Goal: Task Accomplishment & Management: Use online tool/utility

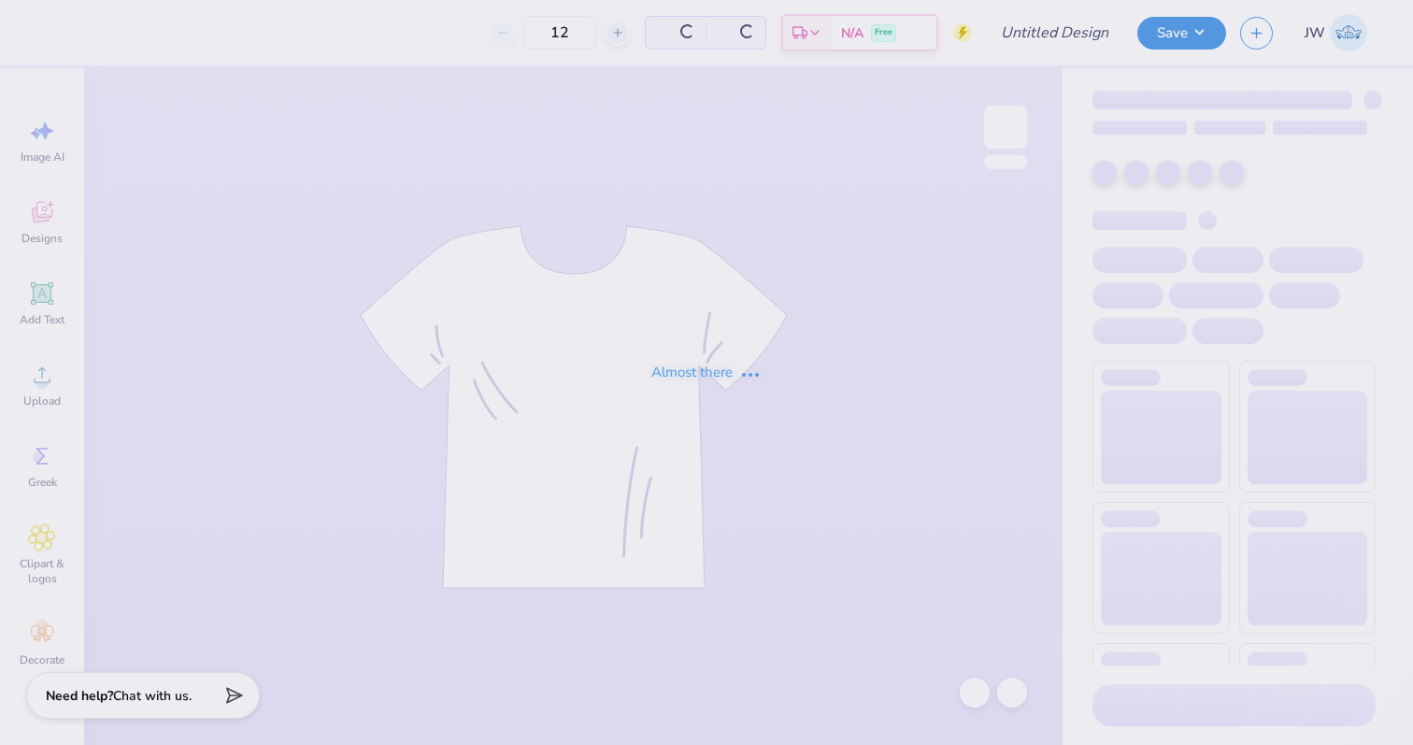
type input "Gphi mock kneck"
type input "90"
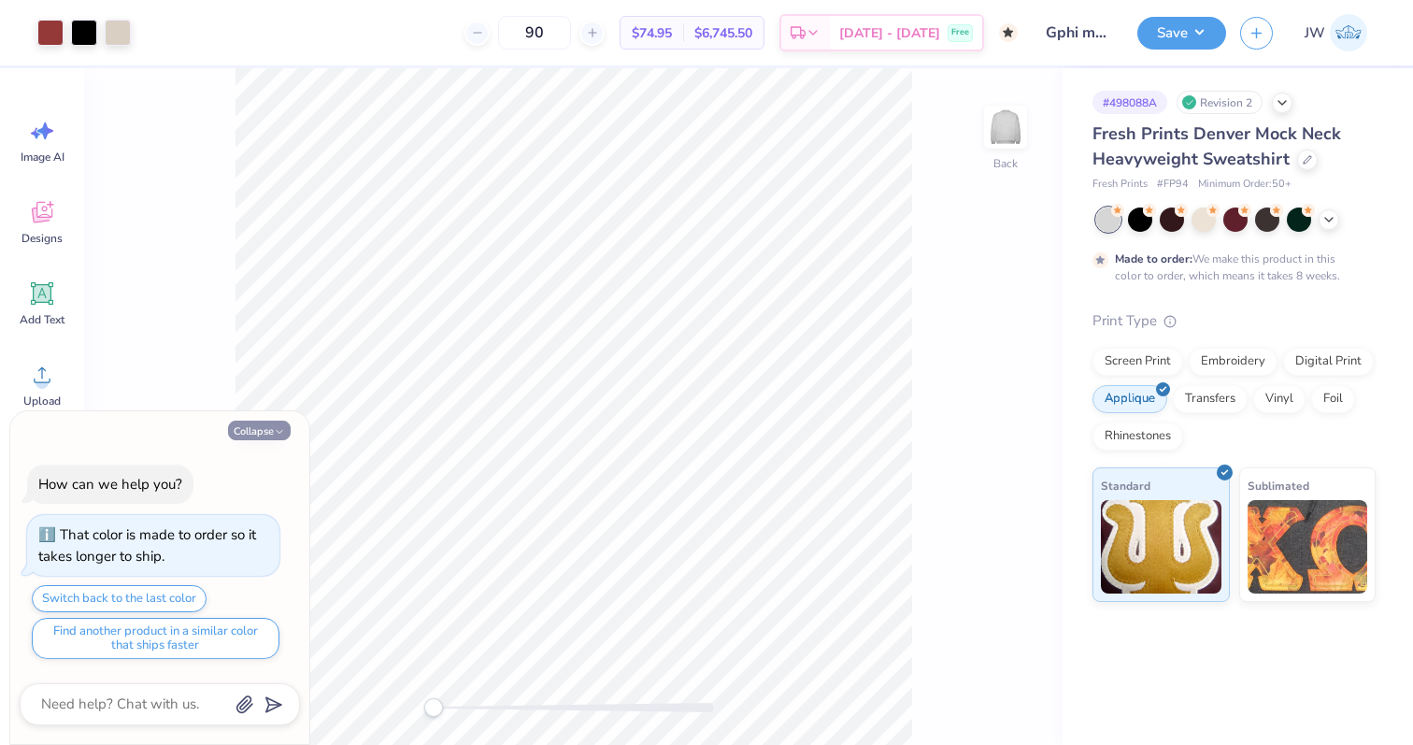
click at [271, 438] on button "Collapse" at bounding box center [259, 431] width 63 height 20
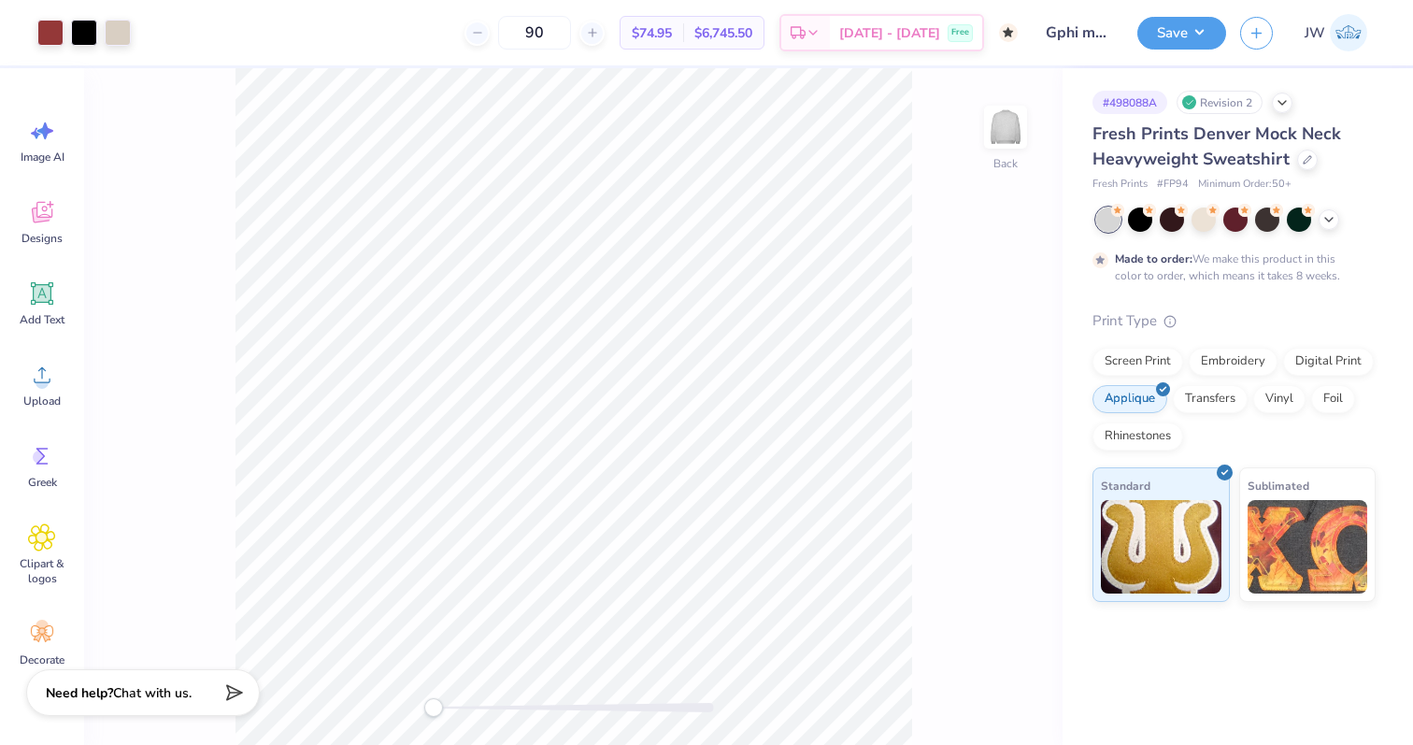
click at [171, 693] on span "Chat with us." at bounding box center [152, 693] width 79 height 18
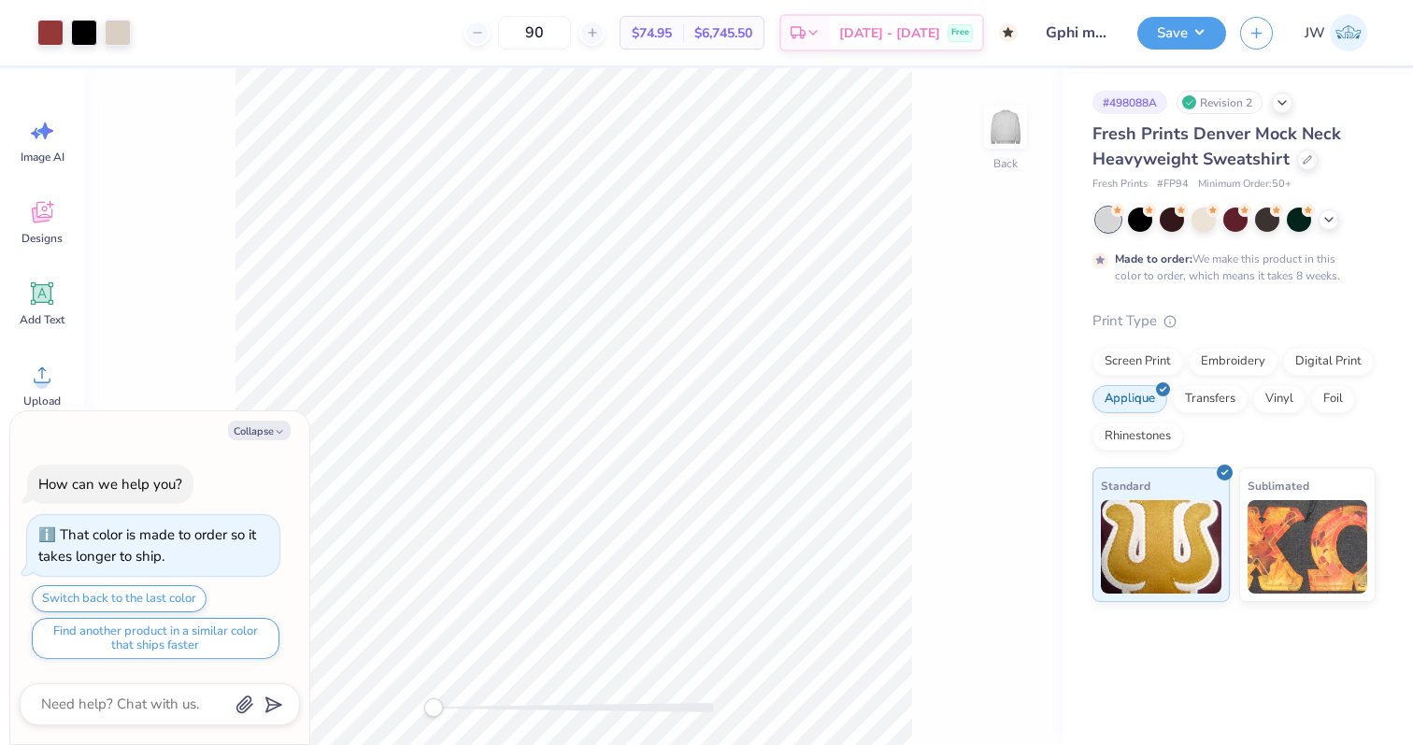
click at [242, 439] on div "Collapse How can we help you? That color is made to order so it takes longer to…" at bounding box center [159, 578] width 299 height 334
click at [262, 430] on button "Collapse" at bounding box center [259, 431] width 63 height 20
type textarea "x"
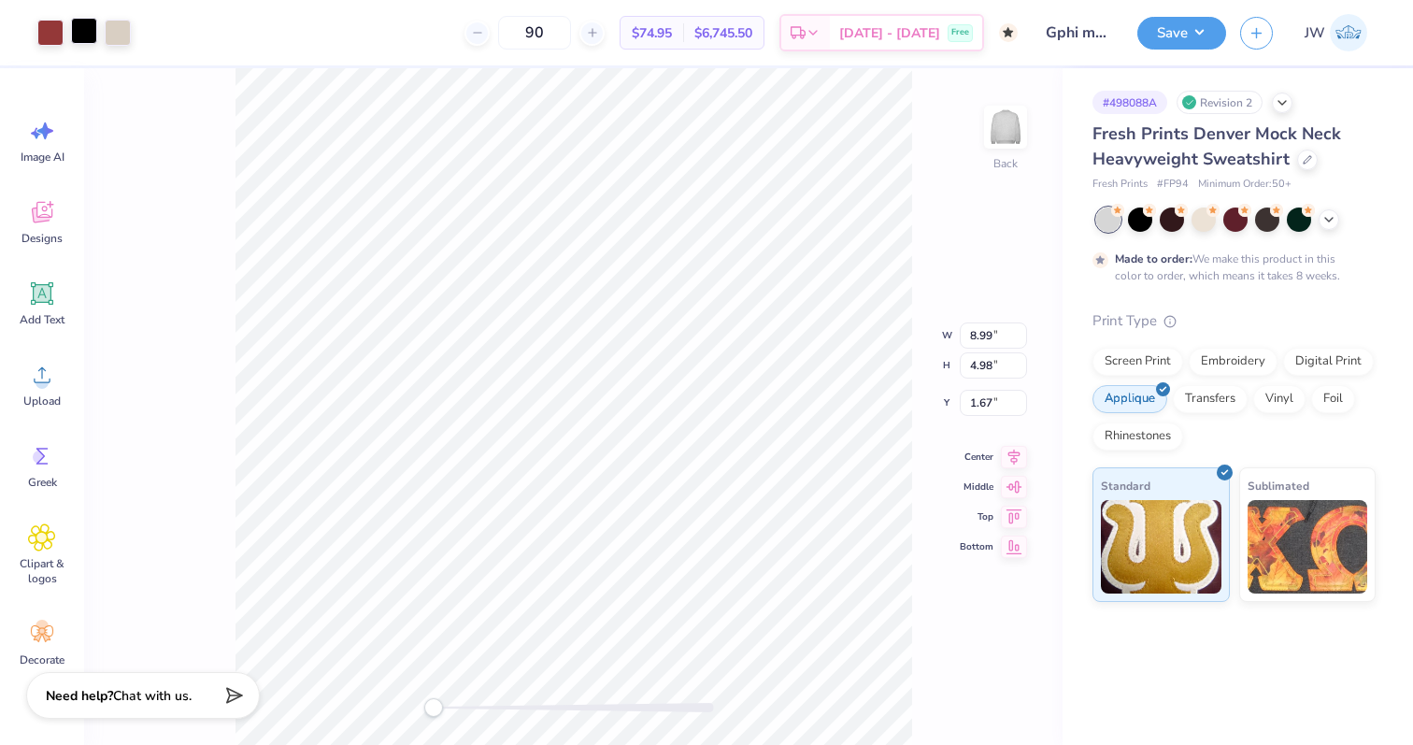
click at [77, 35] on div at bounding box center [84, 31] width 26 height 26
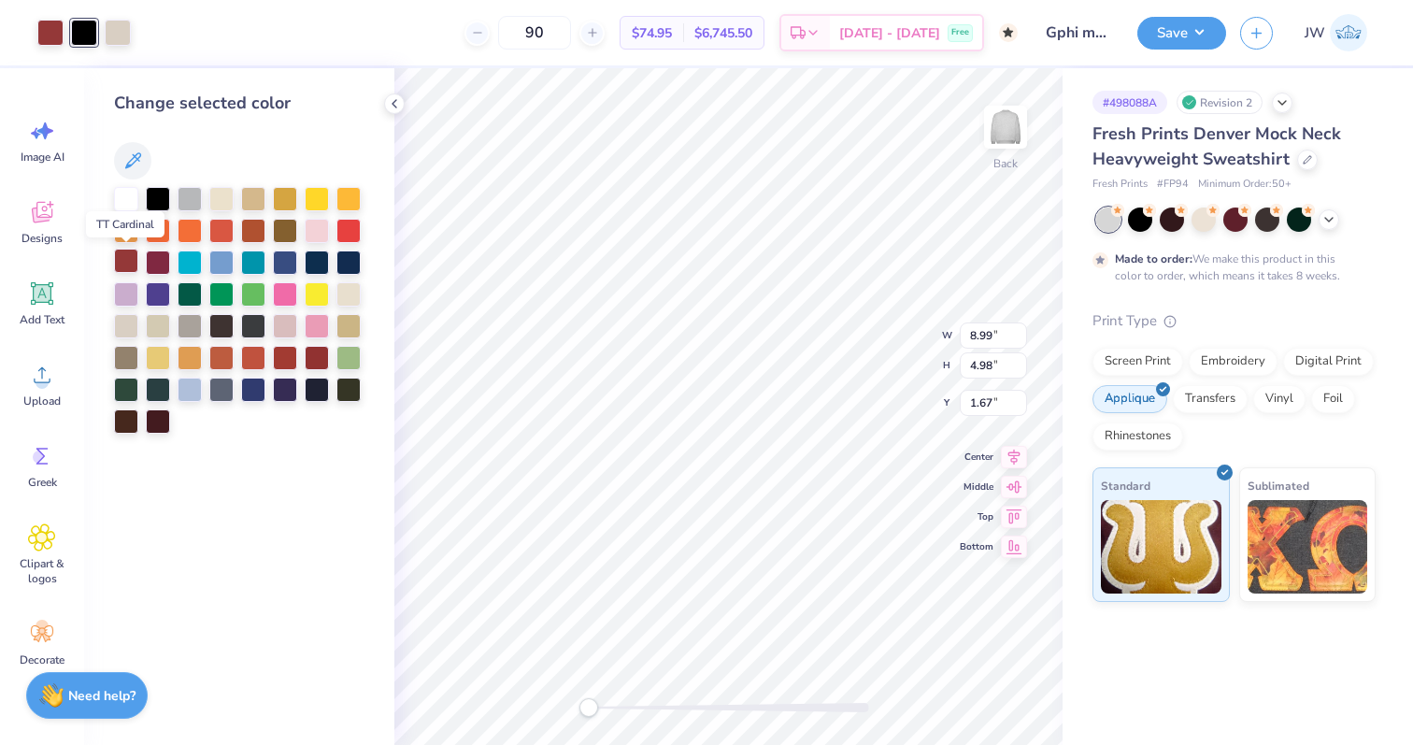
click at [125, 265] on div at bounding box center [126, 261] width 24 height 24
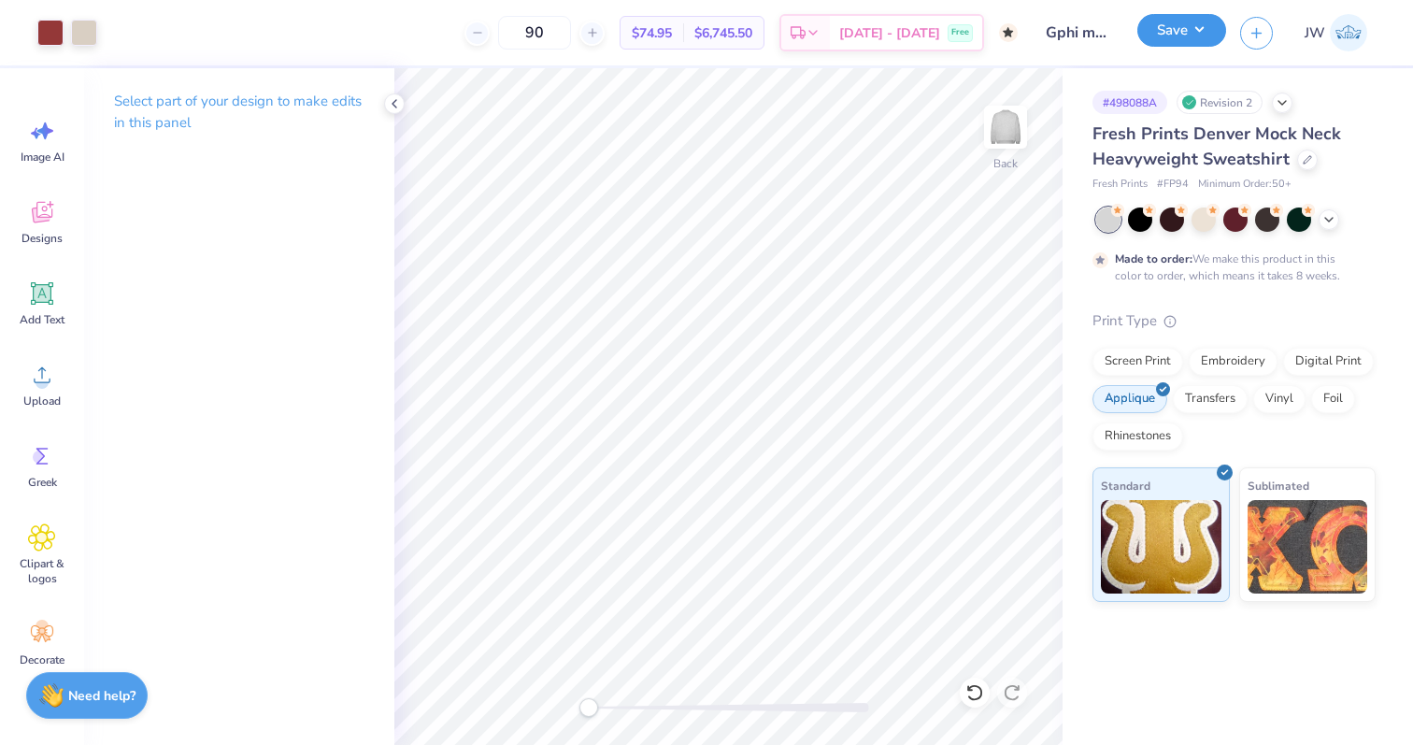
click at [1173, 39] on button "Save" at bounding box center [1181, 30] width 89 height 33
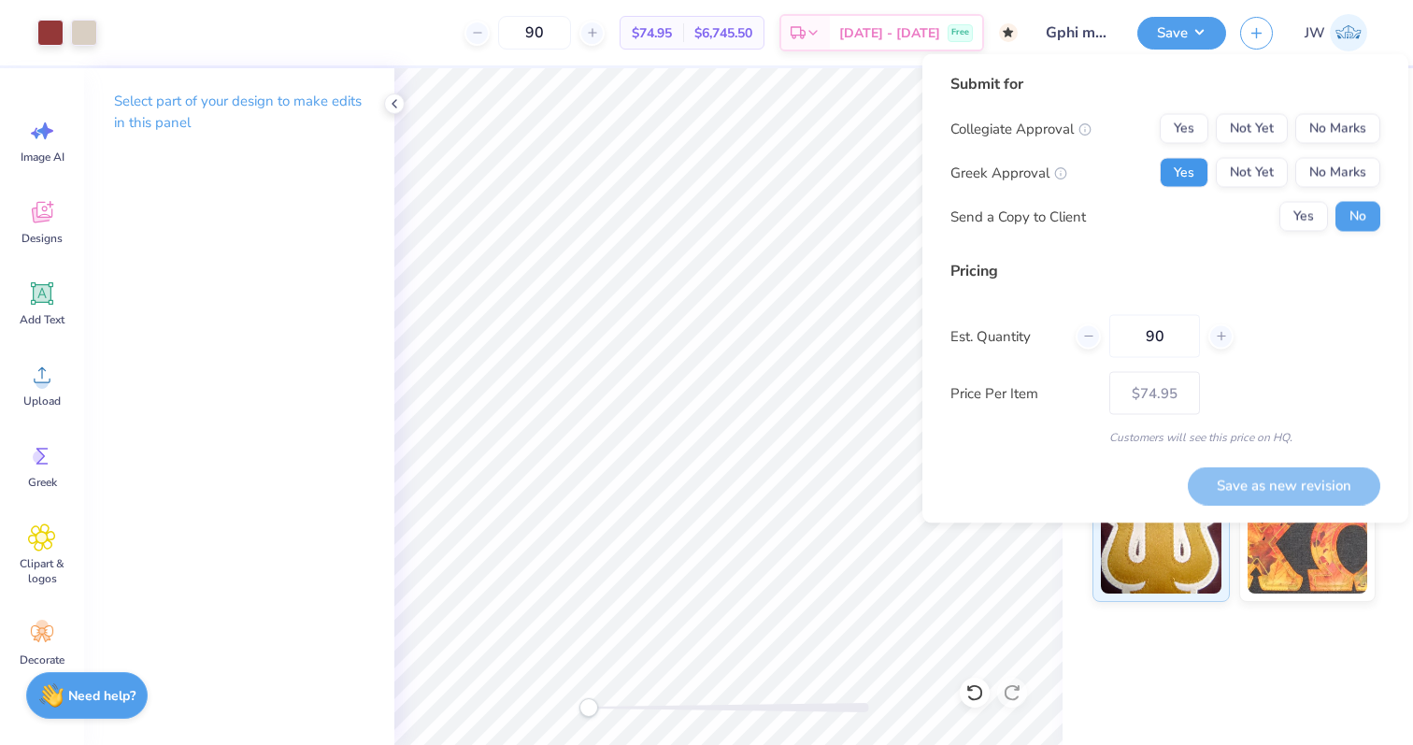
click at [1200, 160] on button "Yes" at bounding box center [1184, 173] width 49 height 30
click at [1341, 139] on button "No Marks" at bounding box center [1337, 129] width 85 height 30
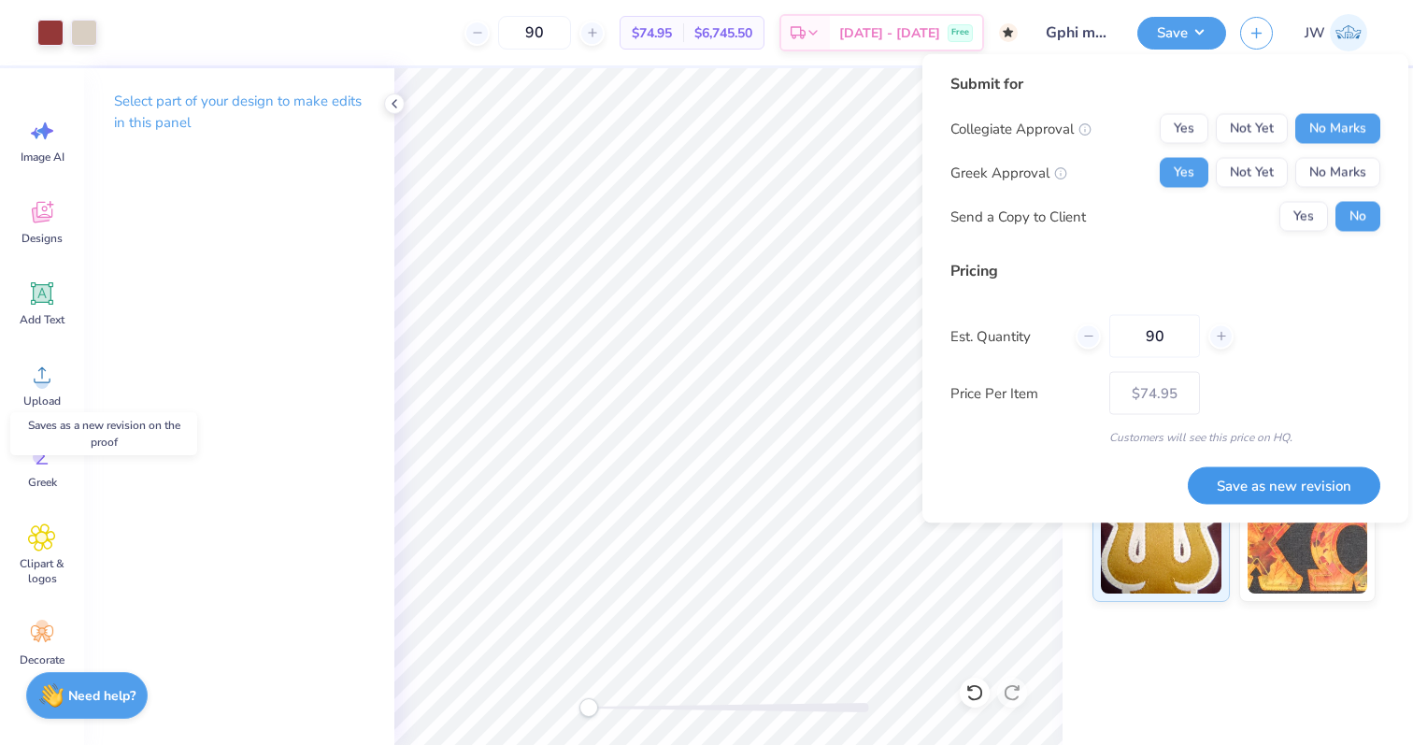
click at [1305, 473] on button "Save as new revision" at bounding box center [1284, 485] width 193 height 38
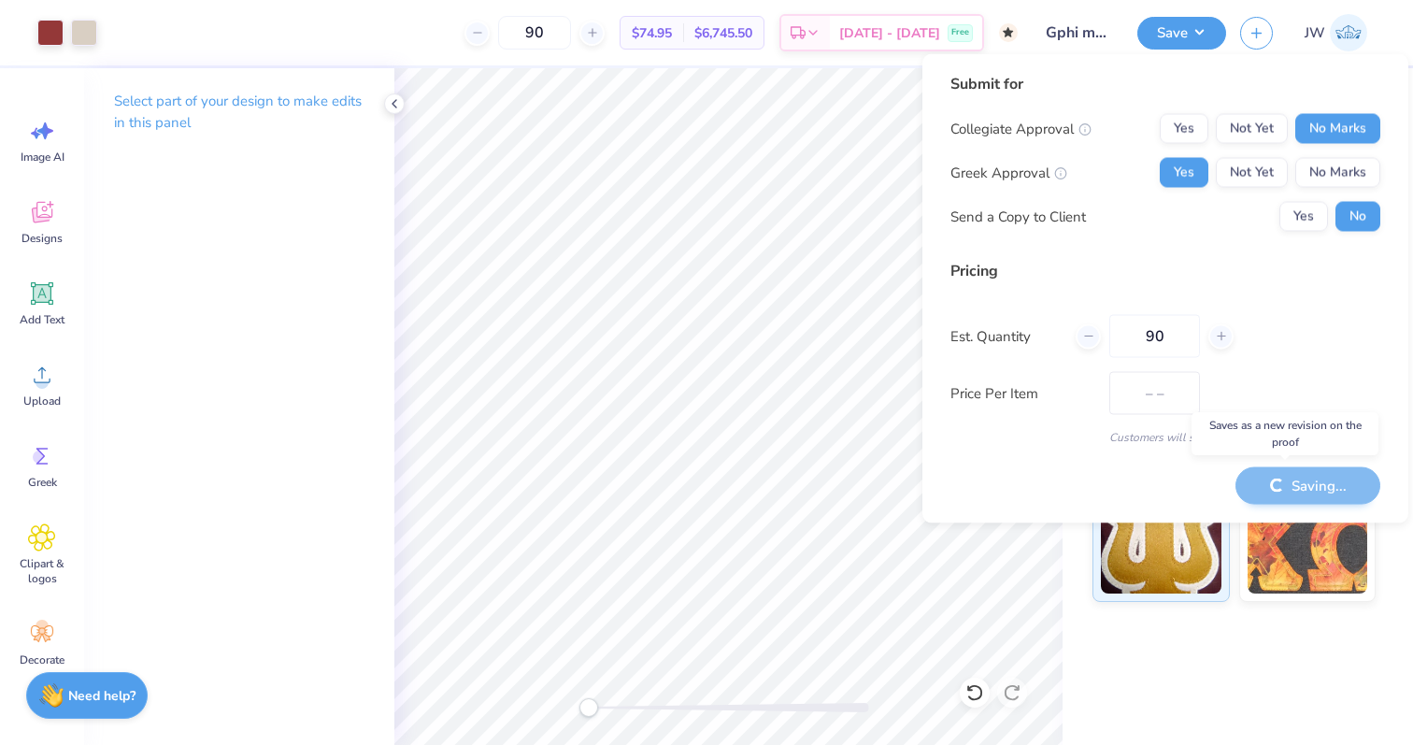
type input "$74.95"
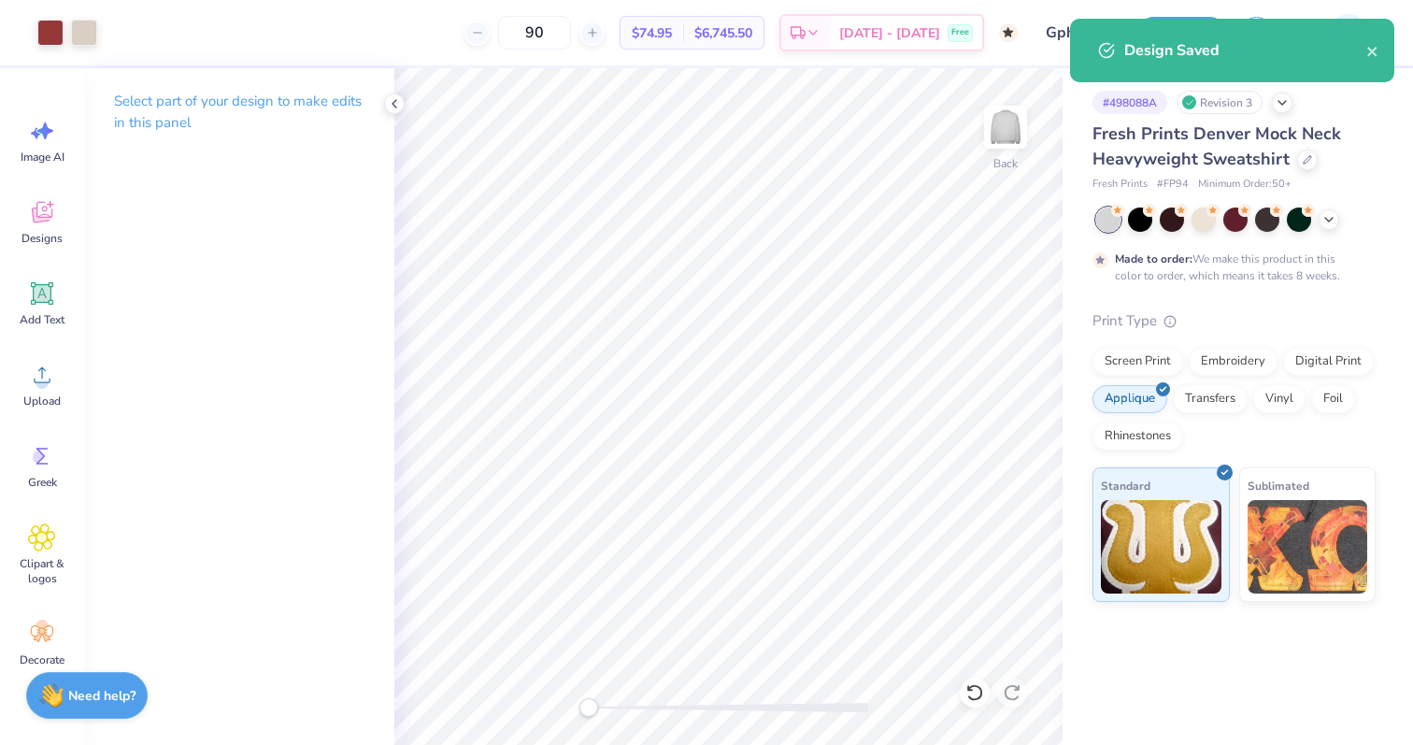
click at [1171, 329] on span at bounding box center [1167, 320] width 20 height 19
click at [1171, 309] on div "Fresh Prints Denver Mock Neck Heavyweight Sweatshirt Fresh Prints # FP94 Minimu…" at bounding box center [1234, 361] width 283 height 480
click at [1171, 310] on div "Print Type" at bounding box center [1234, 320] width 283 height 21
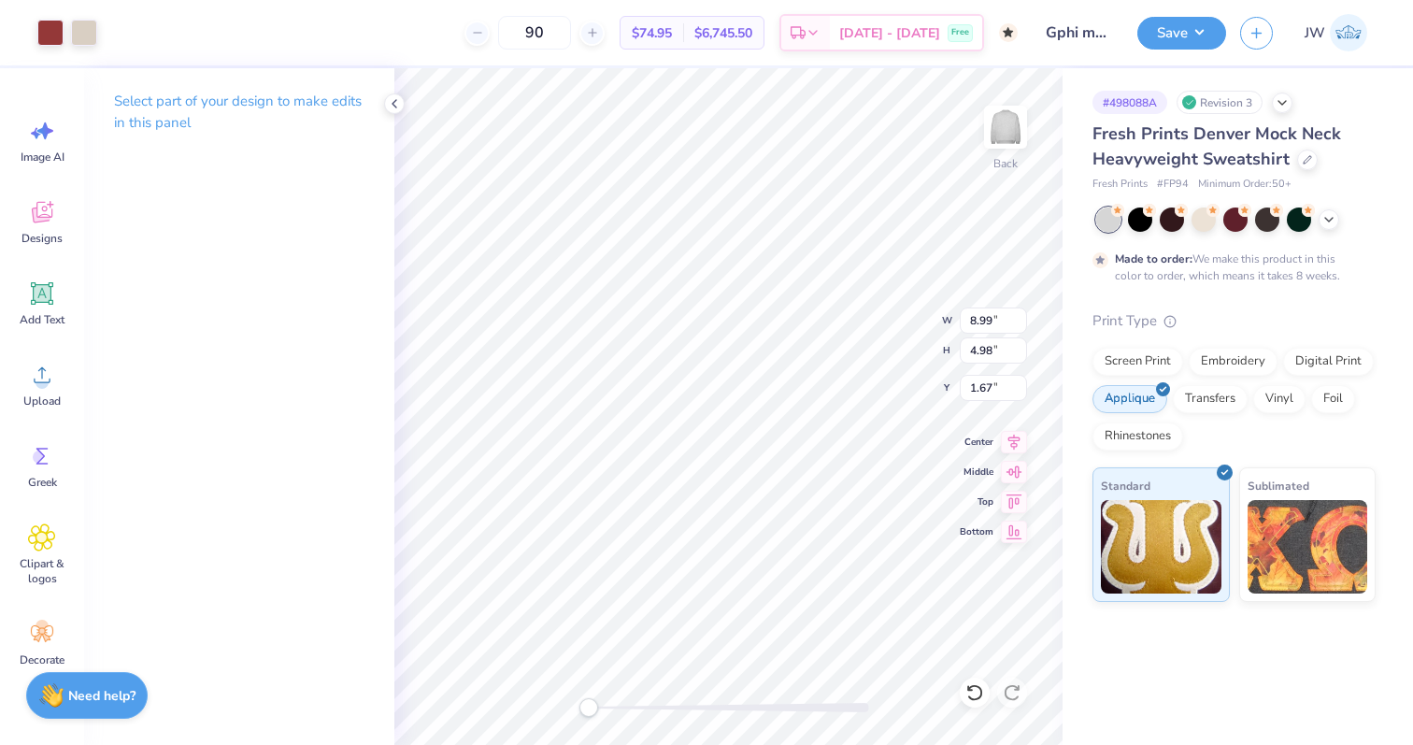
type input "9.00"
type input "4.99"
click at [1169, 16] on button "Save" at bounding box center [1181, 30] width 89 height 33
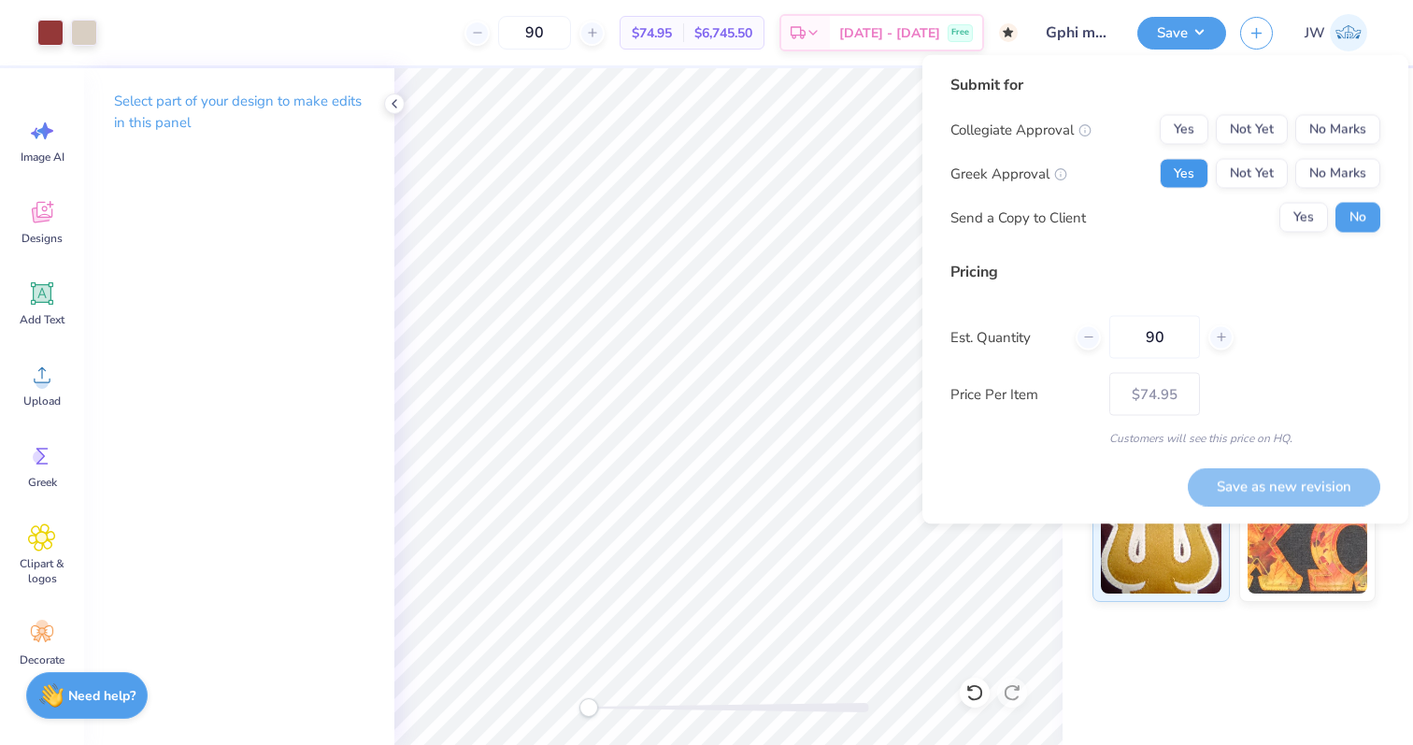
click at [1179, 168] on button "Yes" at bounding box center [1184, 174] width 49 height 30
click at [1332, 136] on button "No Marks" at bounding box center [1337, 130] width 85 height 30
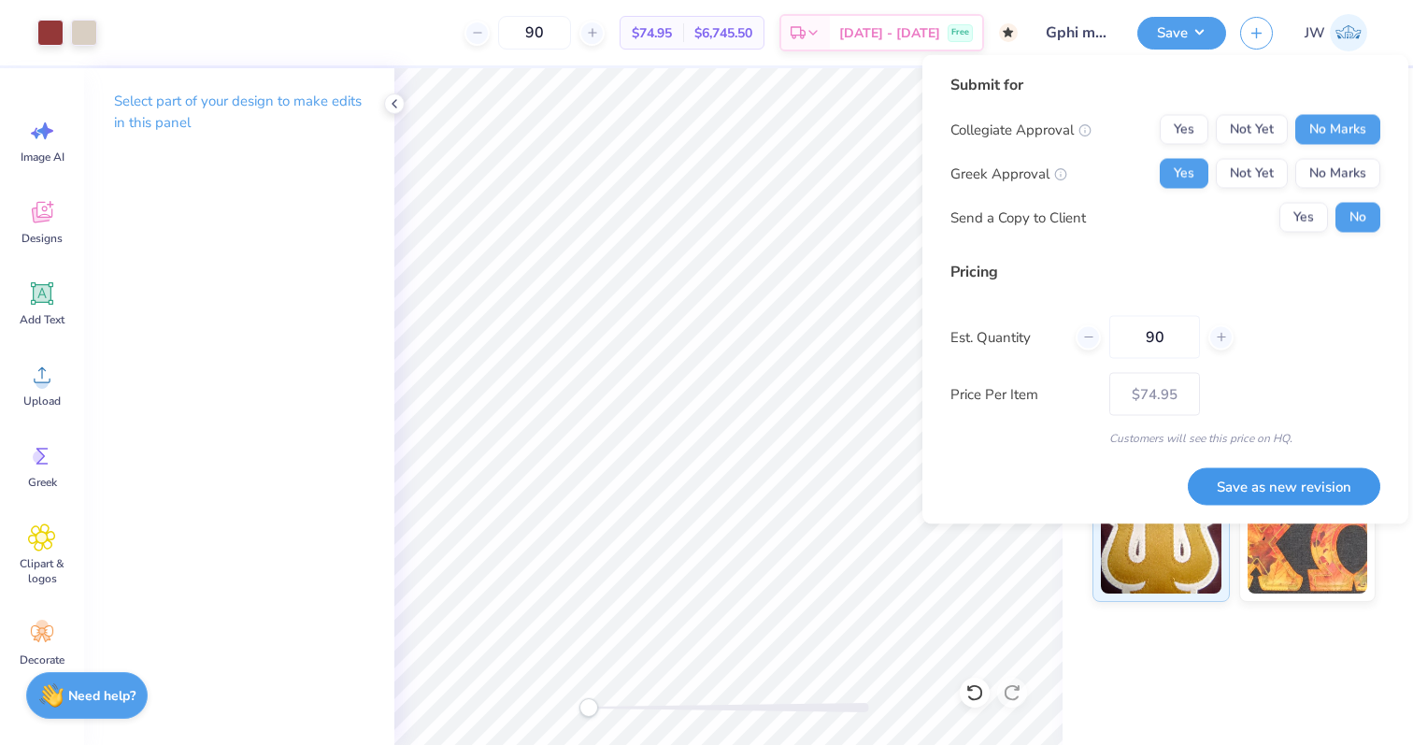
click at [1267, 497] on button "Save as new revision" at bounding box center [1284, 486] width 193 height 38
type input "$74.95"
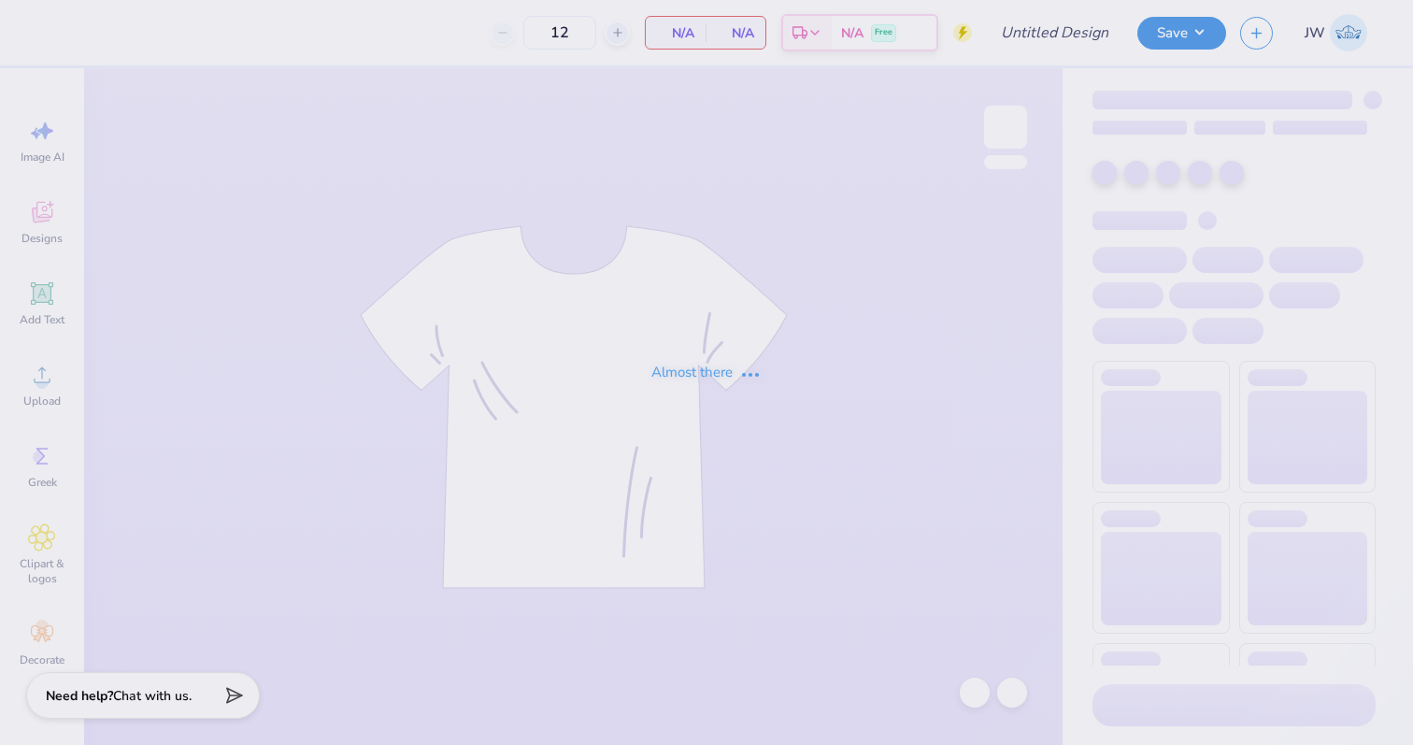
type input "[PERSON_NAME] : [GEOGRAPHIC_DATA]"
type input "24"
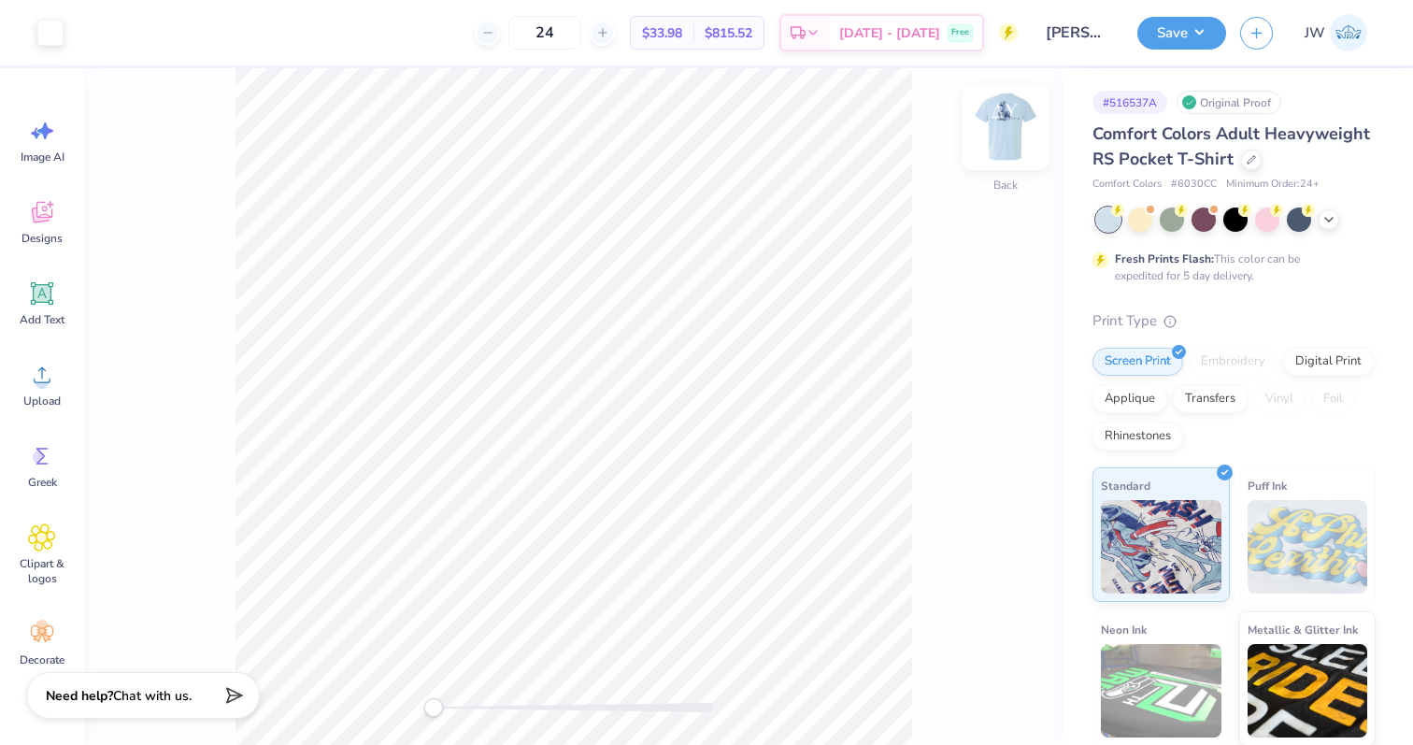
click at [981, 106] on img at bounding box center [1005, 127] width 75 height 75
click at [1244, 163] on div at bounding box center [1251, 158] width 21 height 21
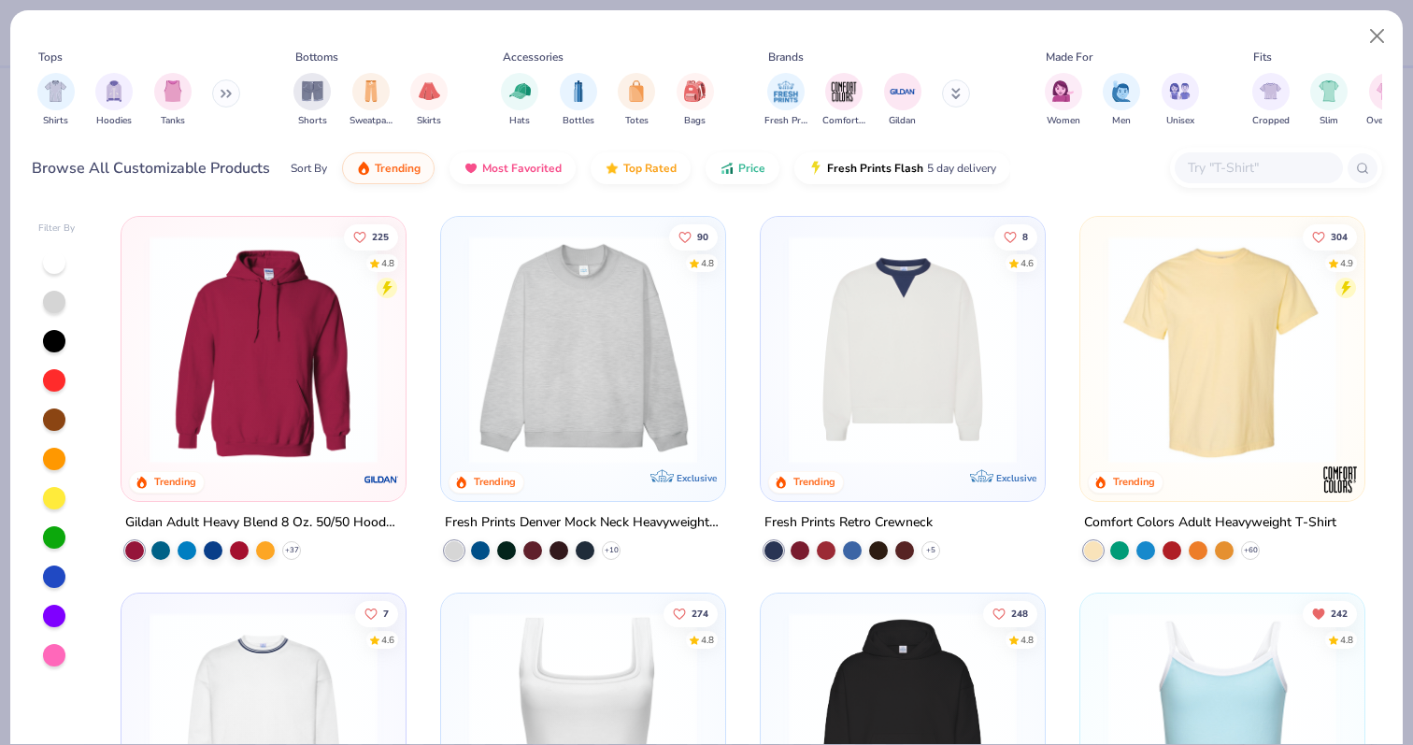
click at [1222, 328] on img at bounding box center [1222, 350] width 247 height 228
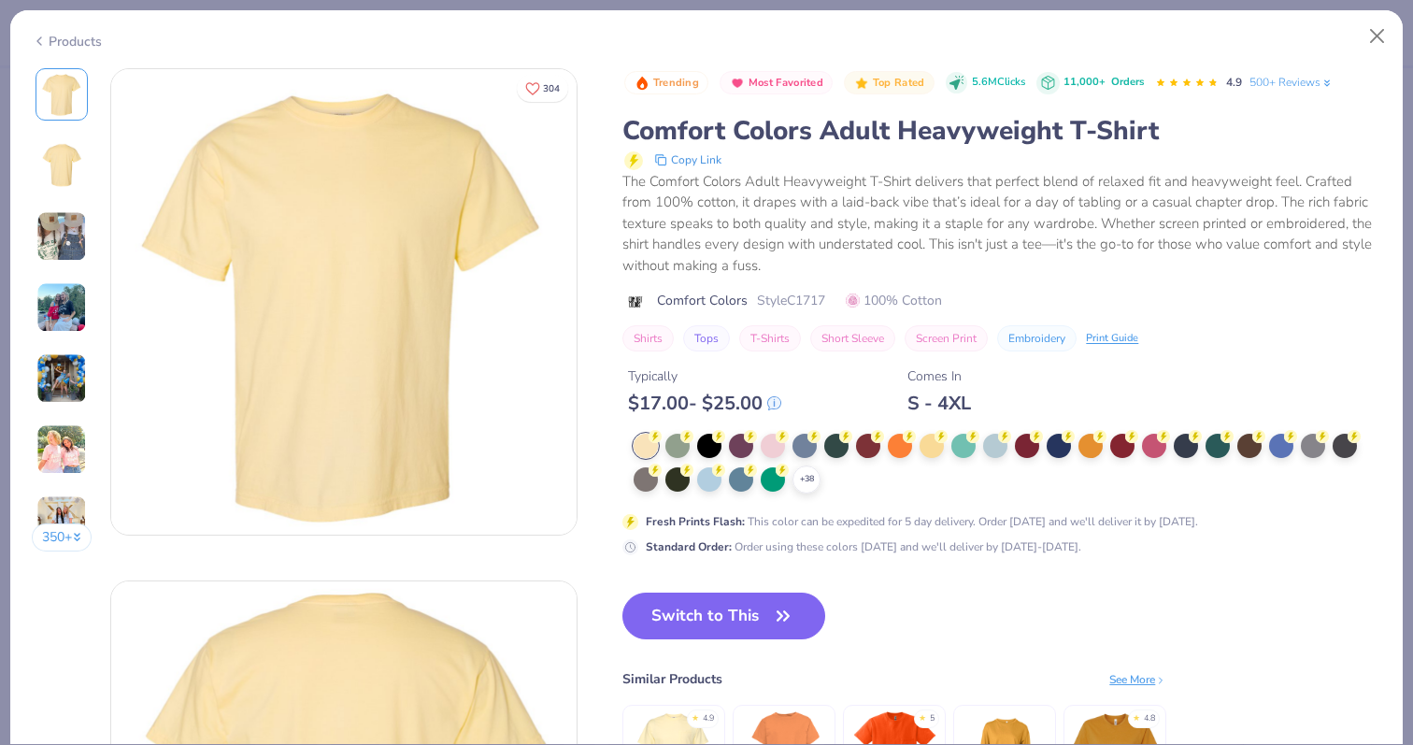
click at [758, 438] on div "+ 38" at bounding box center [1002, 464] width 736 height 60
click at [779, 449] on div at bounding box center [773, 444] width 24 height 24
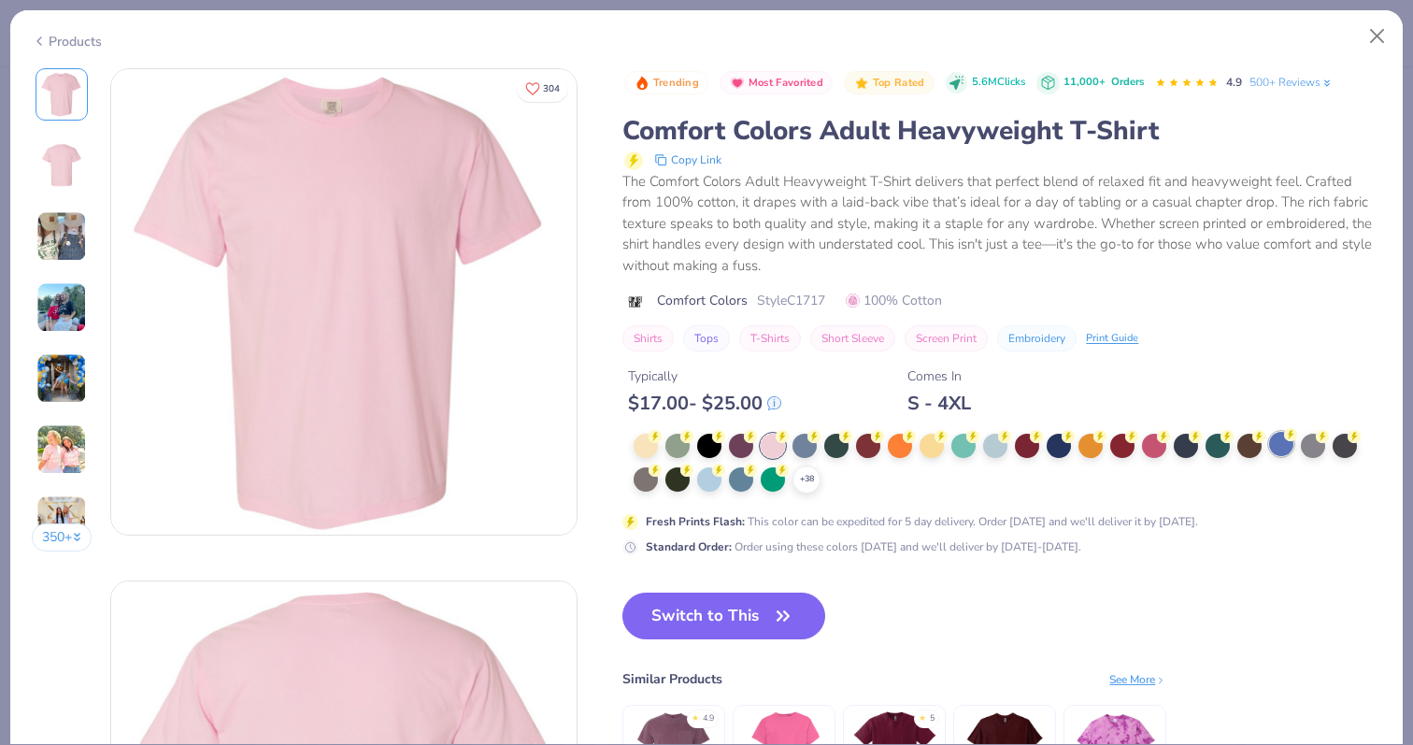
click at [1273, 441] on div at bounding box center [1281, 444] width 24 height 24
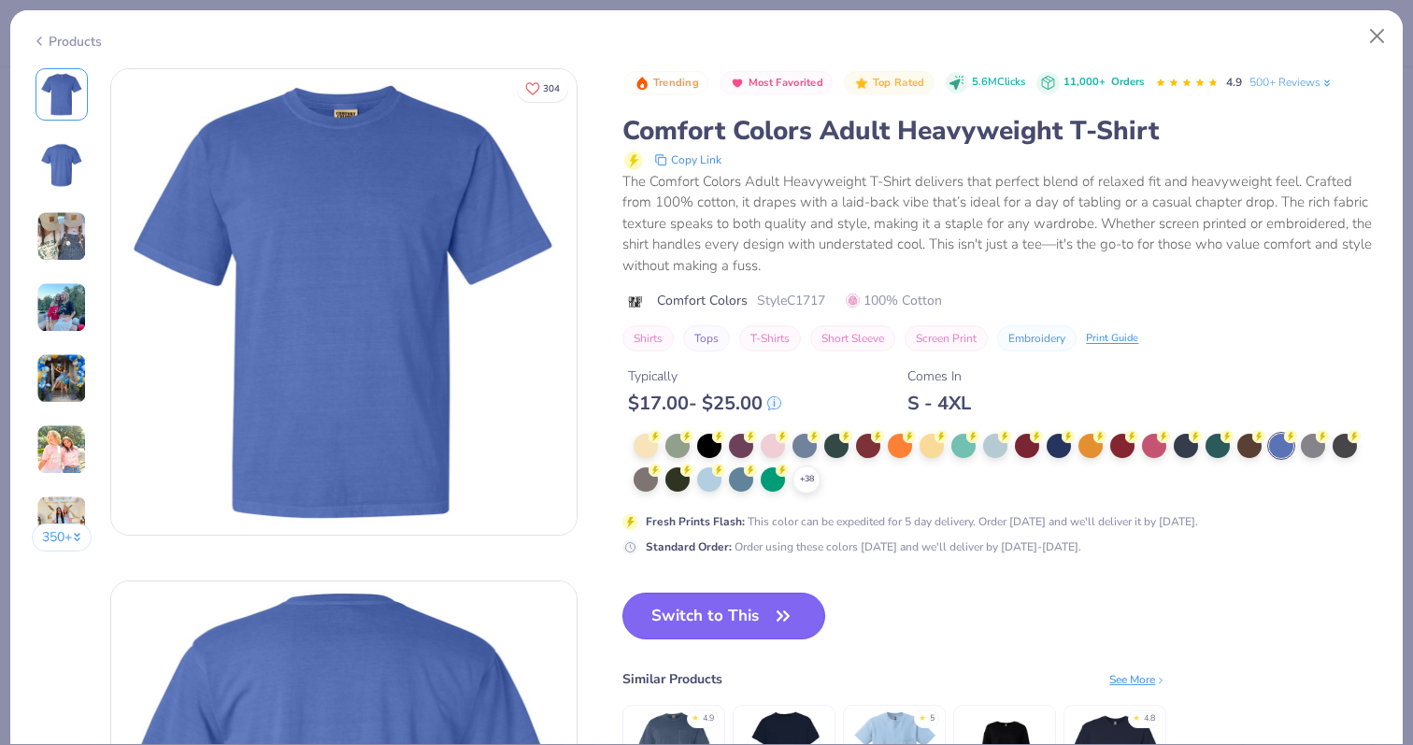
click at [721, 612] on button "Switch to This" at bounding box center [723, 616] width 203 height 47
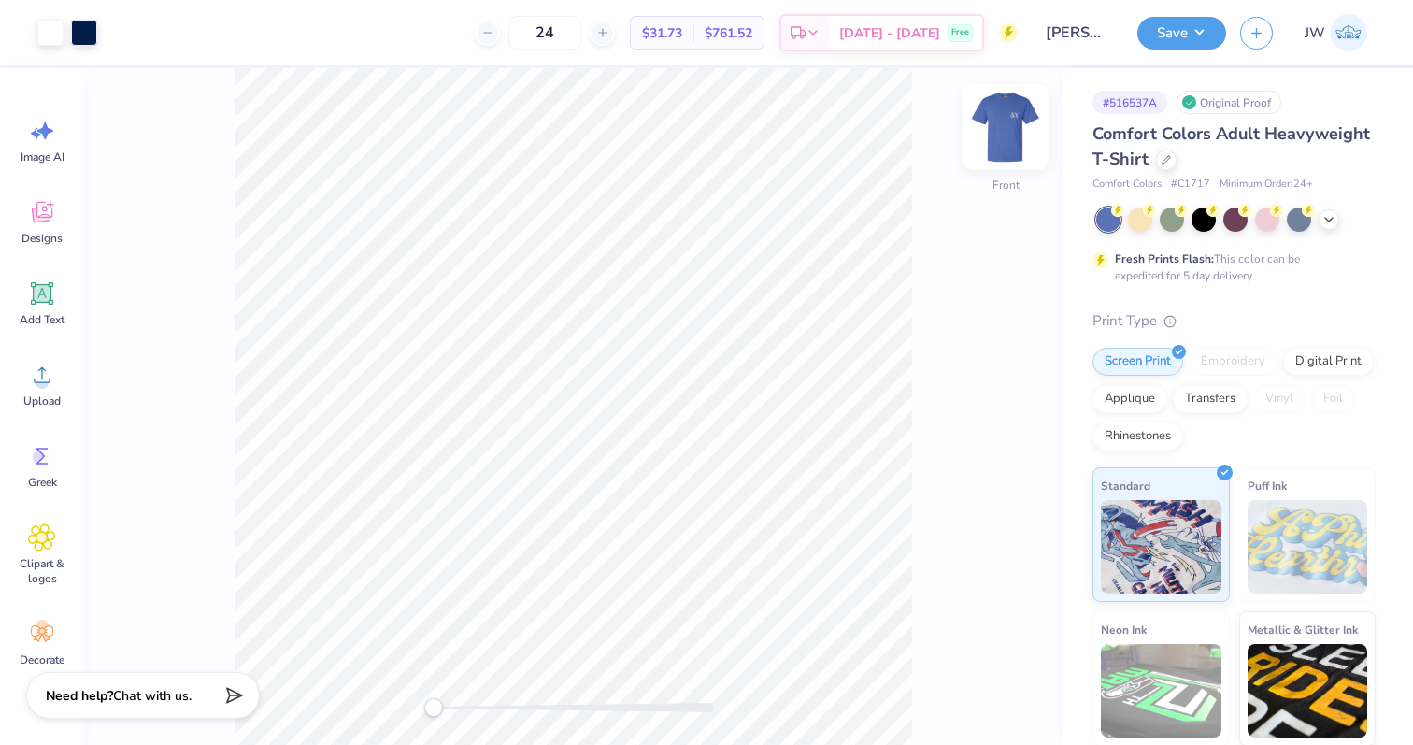
click at [985, 122] on img at bounding box center [1005, 127] width 75 height 75
click at [1005, 130] on img at bounding box center [1005, 127] width 75 height 75
click at [1317, 221] on div at bounding box center [1235, 219] width 279 height 24
click at [1328, 221] on icon at bounding box center [1328, 217] width 15 height 15
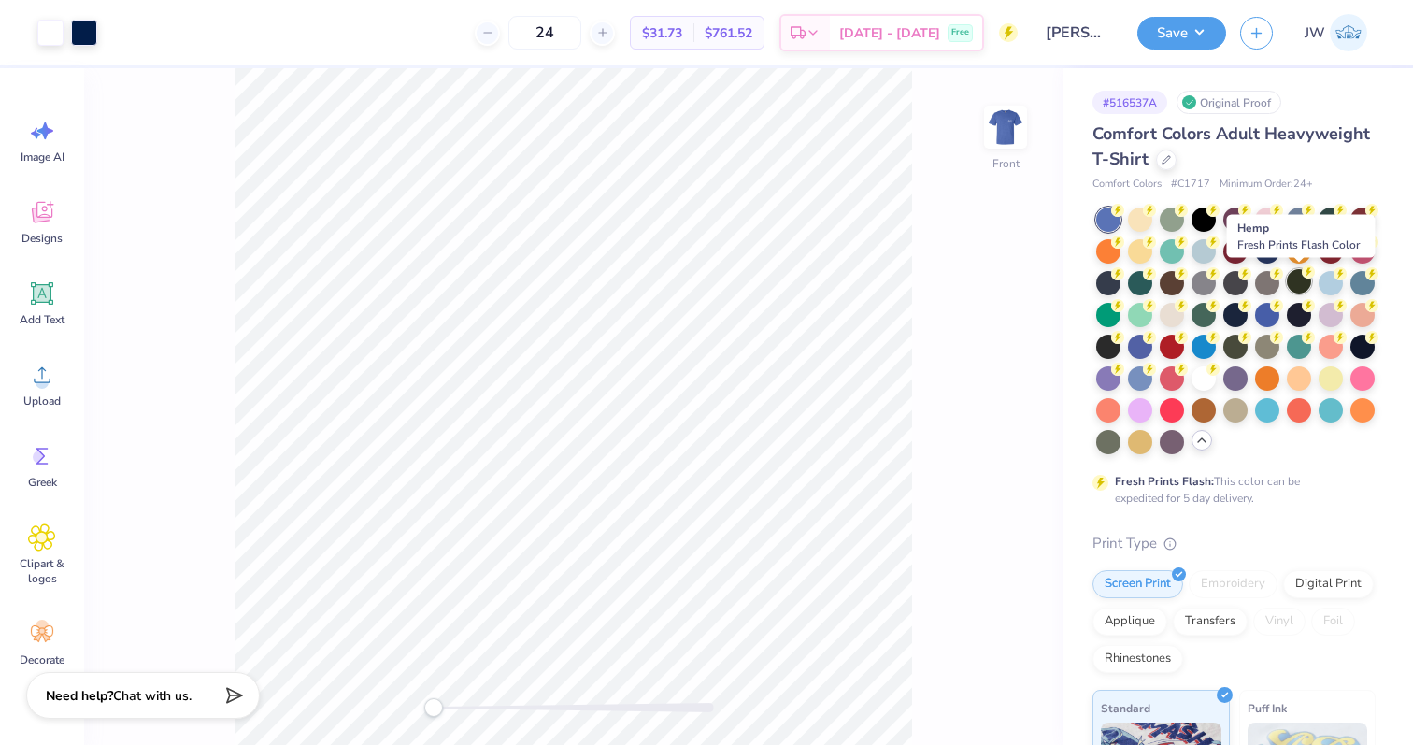
click at [1288, 283] on div at bounding box center [1299, 281] width 24 height 24
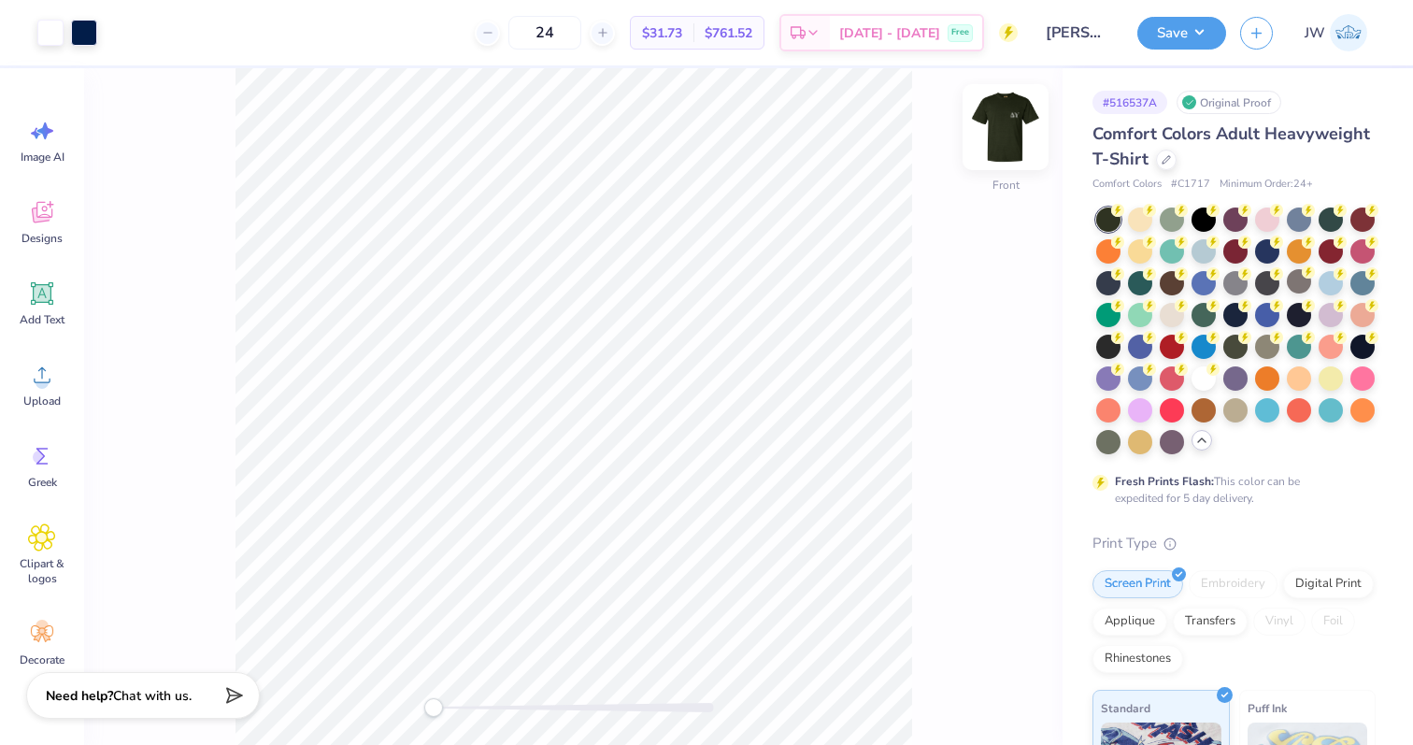
click at [1012, 153] on img at bounding box center [1005, 127] width 75 height 75
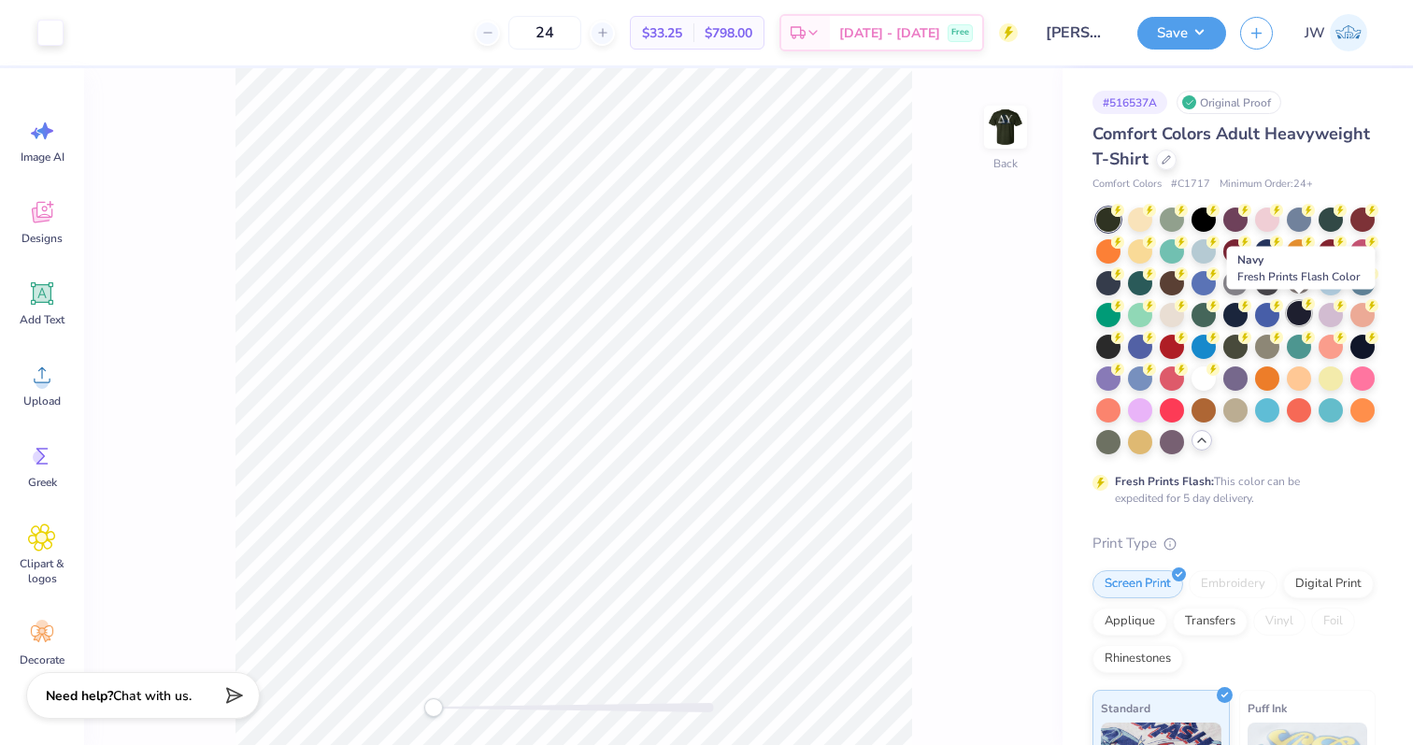
click at [1294, 308] on div at bounding box center [1299, 313] width 24 height 24
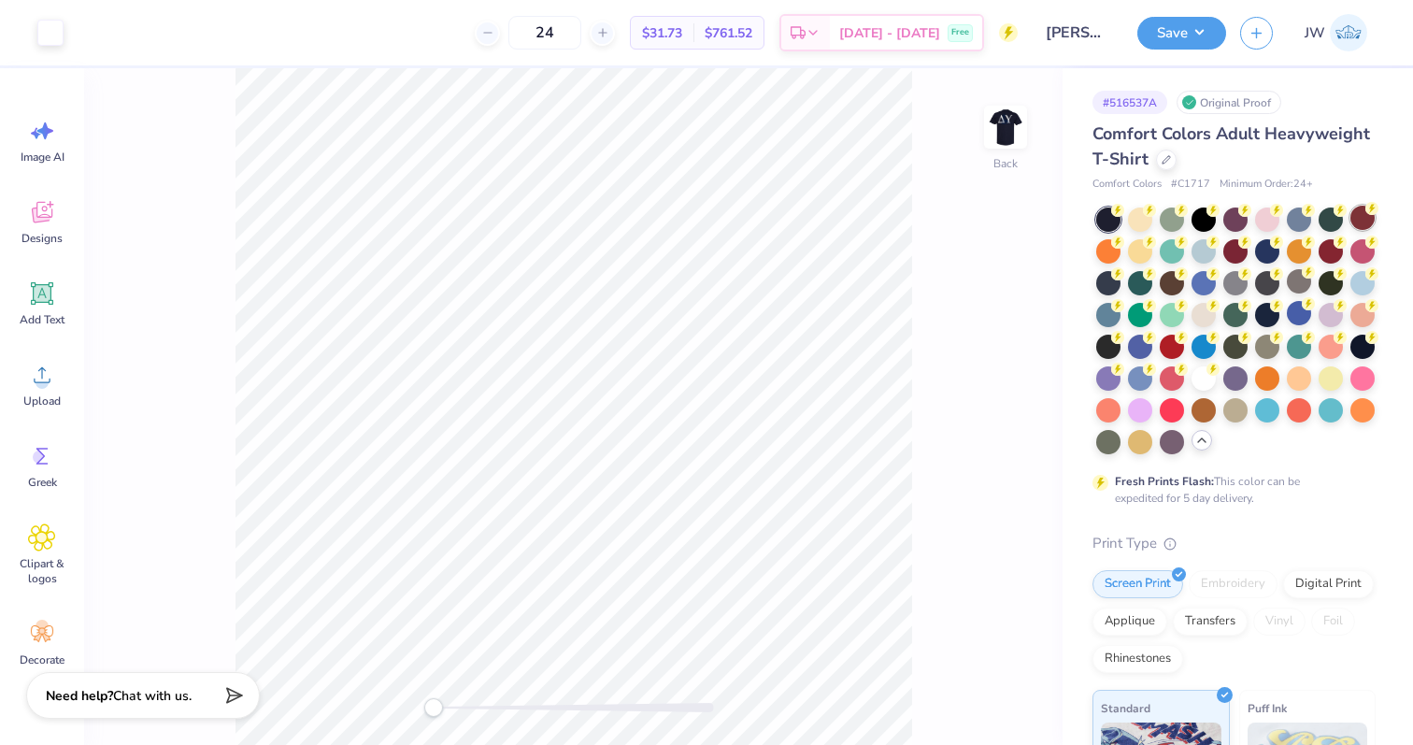
click at [1364, 227] on div at bounding box center [1362, 218] width 24 height 24
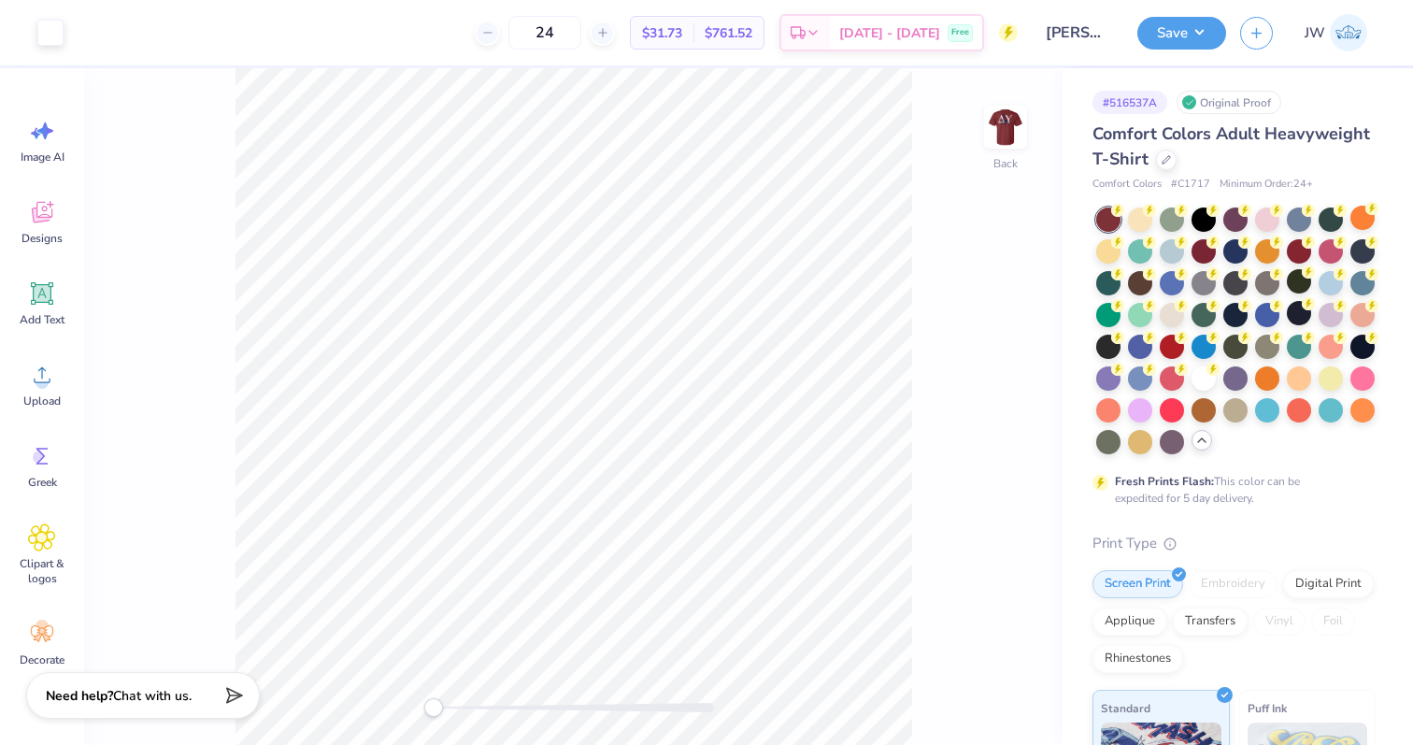
click at [978, 150] on div "Back" at bounding box center [573, 406] width 979 height 677
click at [990, 141] on img at bounding box center [1005, 127] width 75 height 75
click at [1207, 408] on div at bounding box center [1204, 408] width 24 height 24
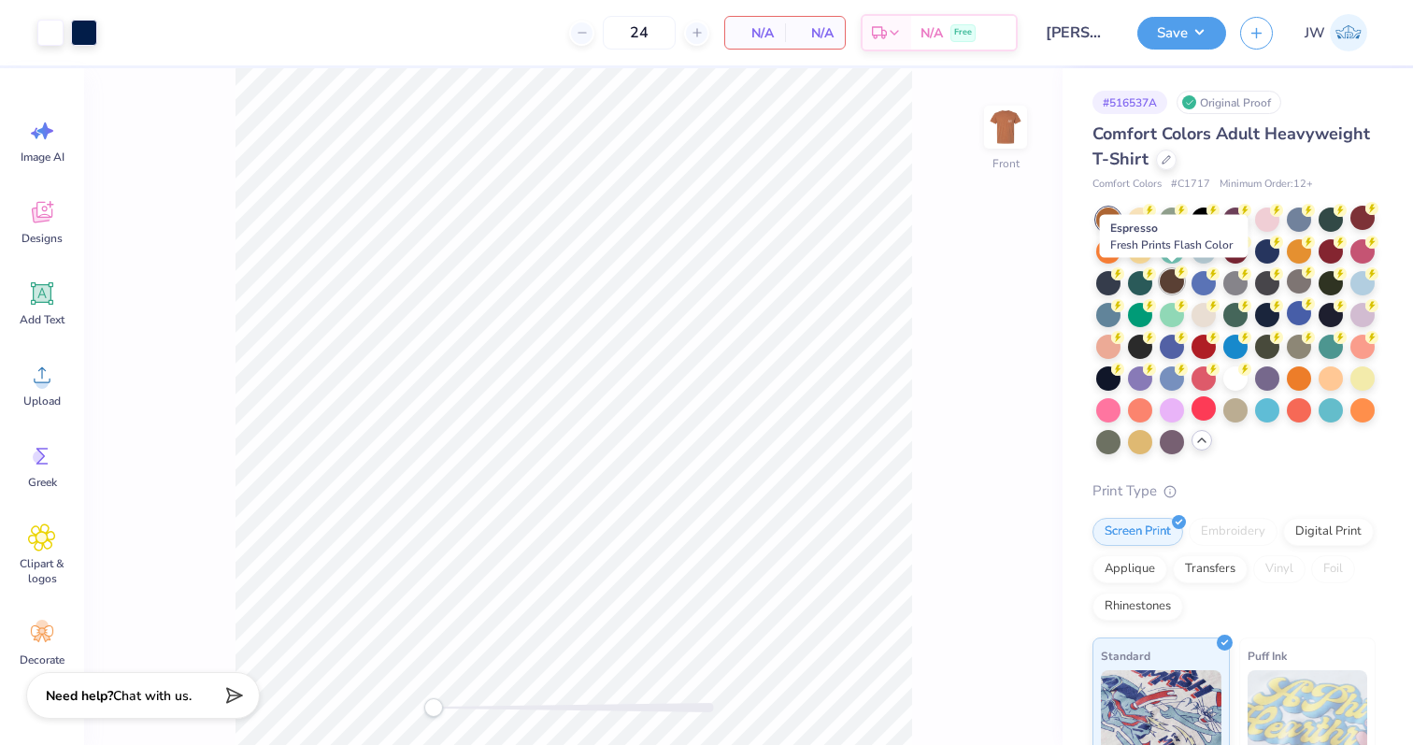
click at [1179, 285] on div at bounding box center [1172, 281] width 24 height 24
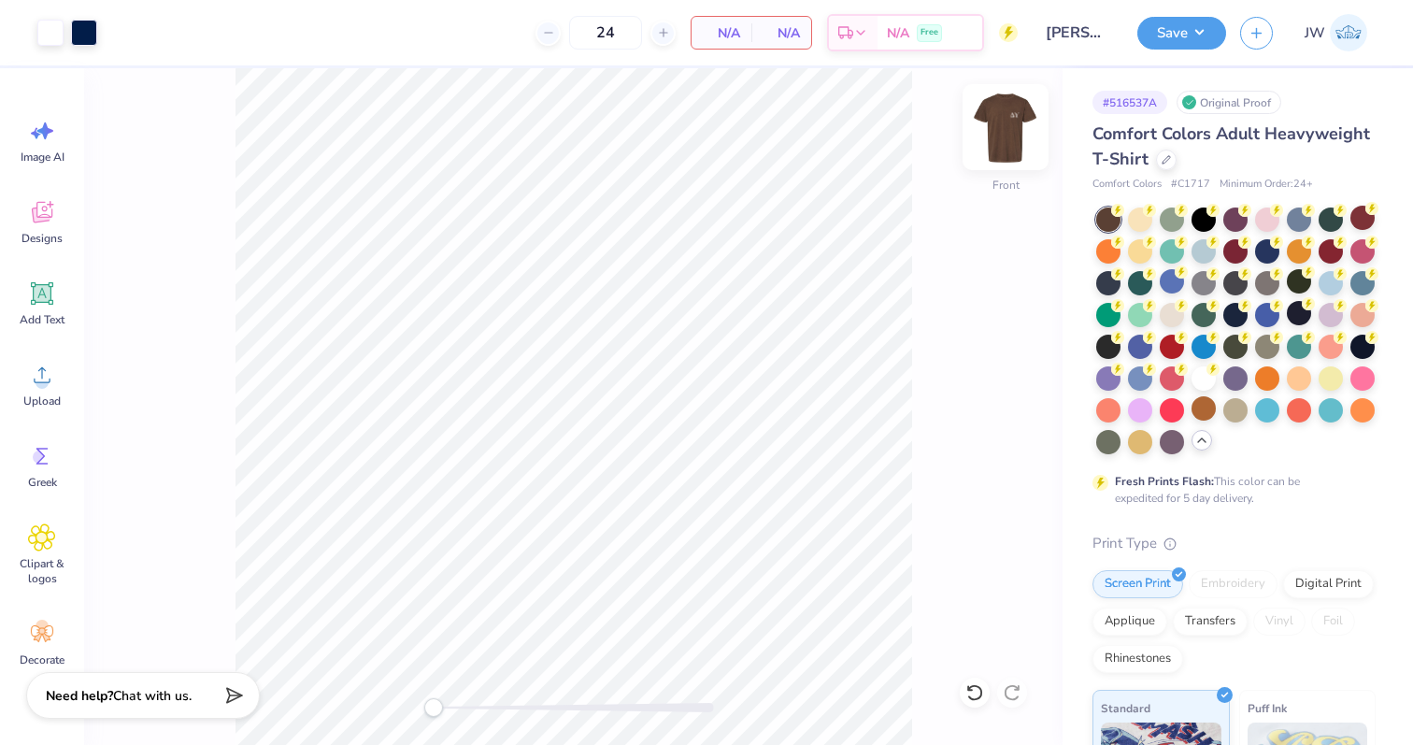
click at [1014, 121] on img at bounding box center [1005, 127] width 75 height 75
click at [1014, 121] on img at bounding box center [1005, 126] width 37 height 37
click at [1014, 121] on img at bounding box center [1005, 127] width 75 height 75
click at [79, 38] on div at bounding box center [84, 31] width 26 height 26
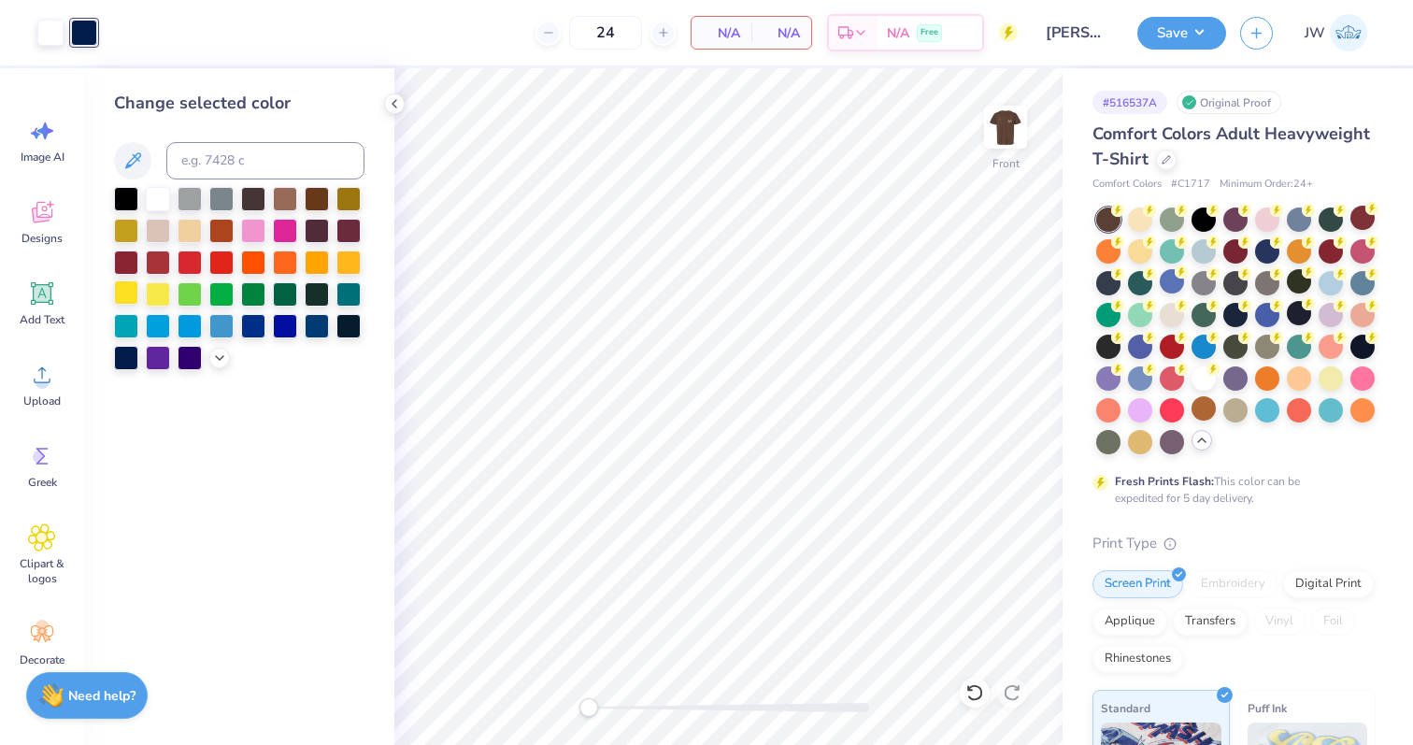
click at [128, 290] on div at bounding box center [126, 292] width 24 height 24
click at [159, 236] on div at bounding box center [158, 229] width 24 height 24
click at [301, 224] on div at bounding box center [239, 278] width 250 height 183
click at [329, 236] on div at bounding box center [317, 229] width 24 height 24
click at [349, 329] on div at bounding box center [348, 324] width 24 height 24
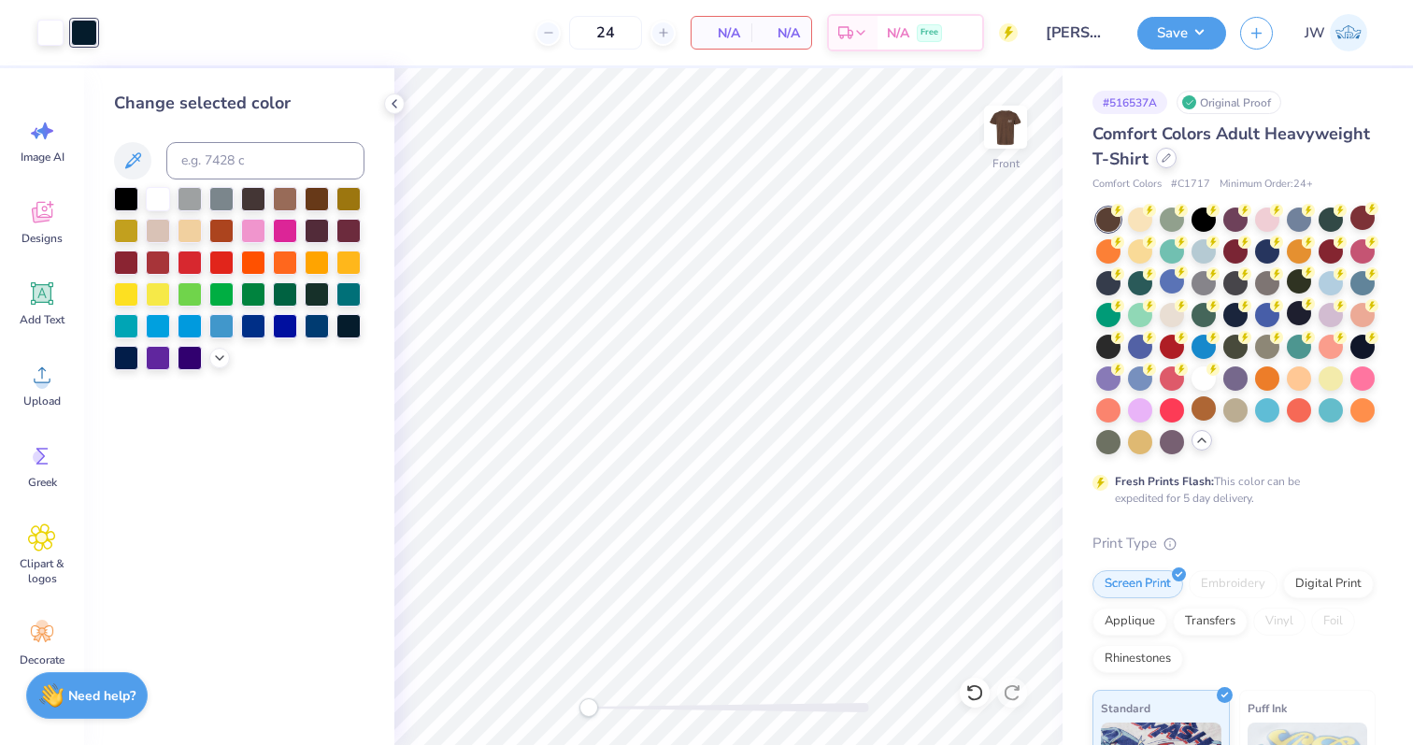
click at [1160, 165] on div at bounding box center [1166, 158] width 21 height 21
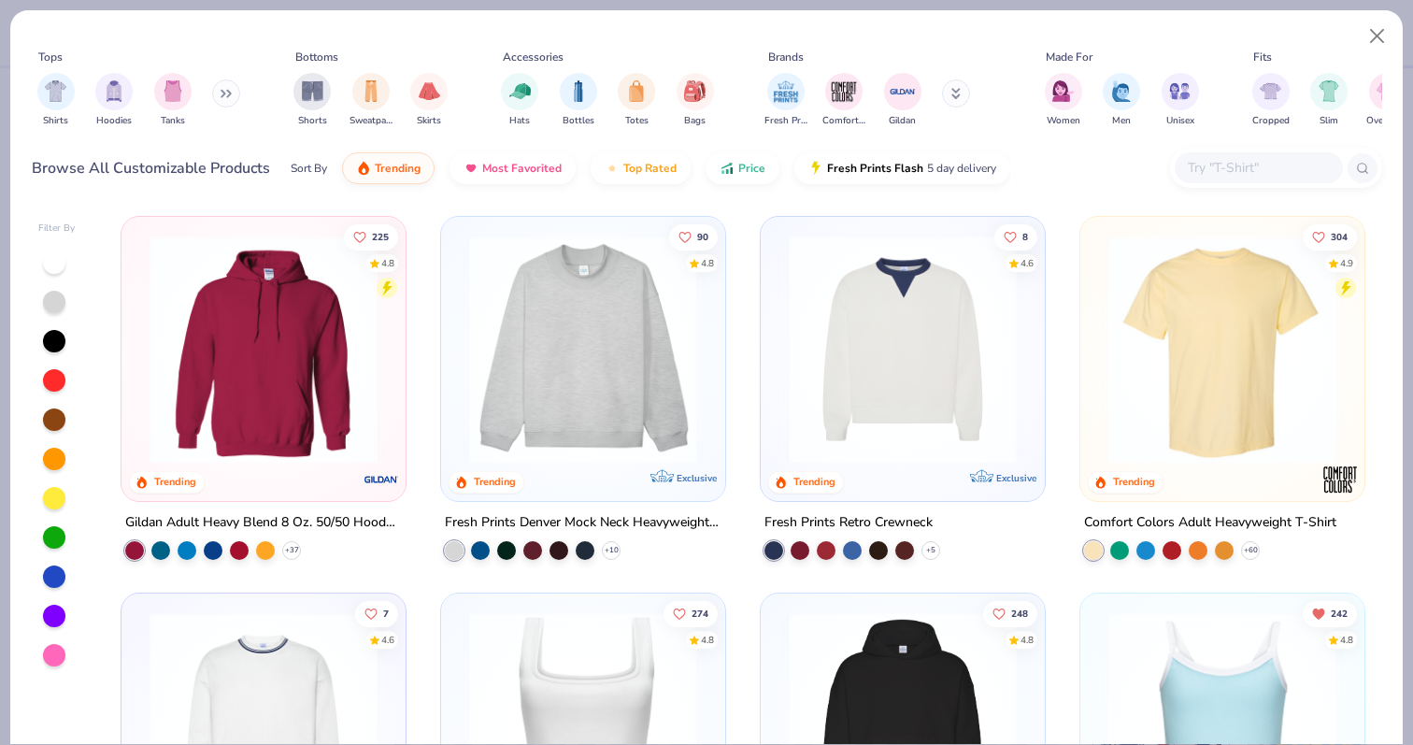
click at [1150, 349] on img at bounding box center [1222, 350] width 247 height 228
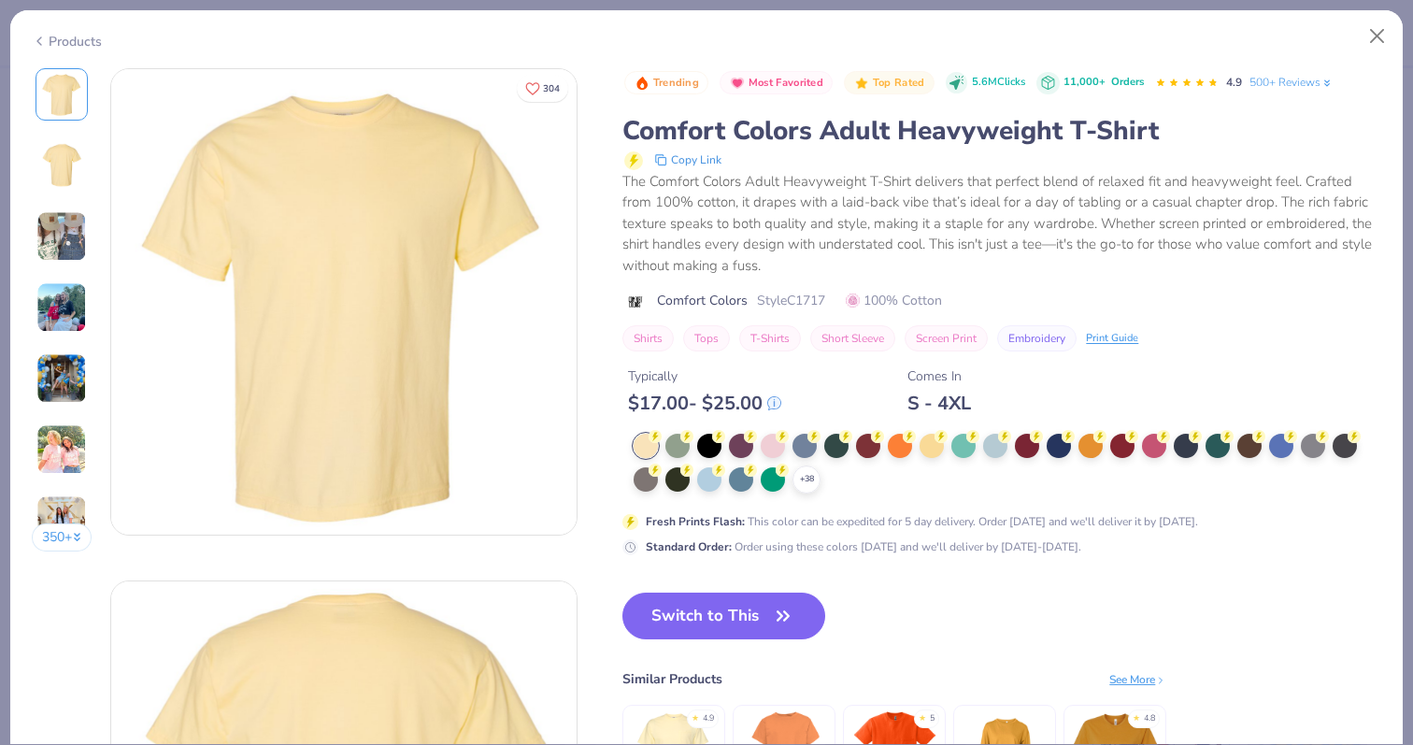
click at [788, 492] on div "+ 38" at bounding box center [1002, 464] width 736 height 60
click at [800, 480] on icon at bounding box center [806, 479] width 15 height 15
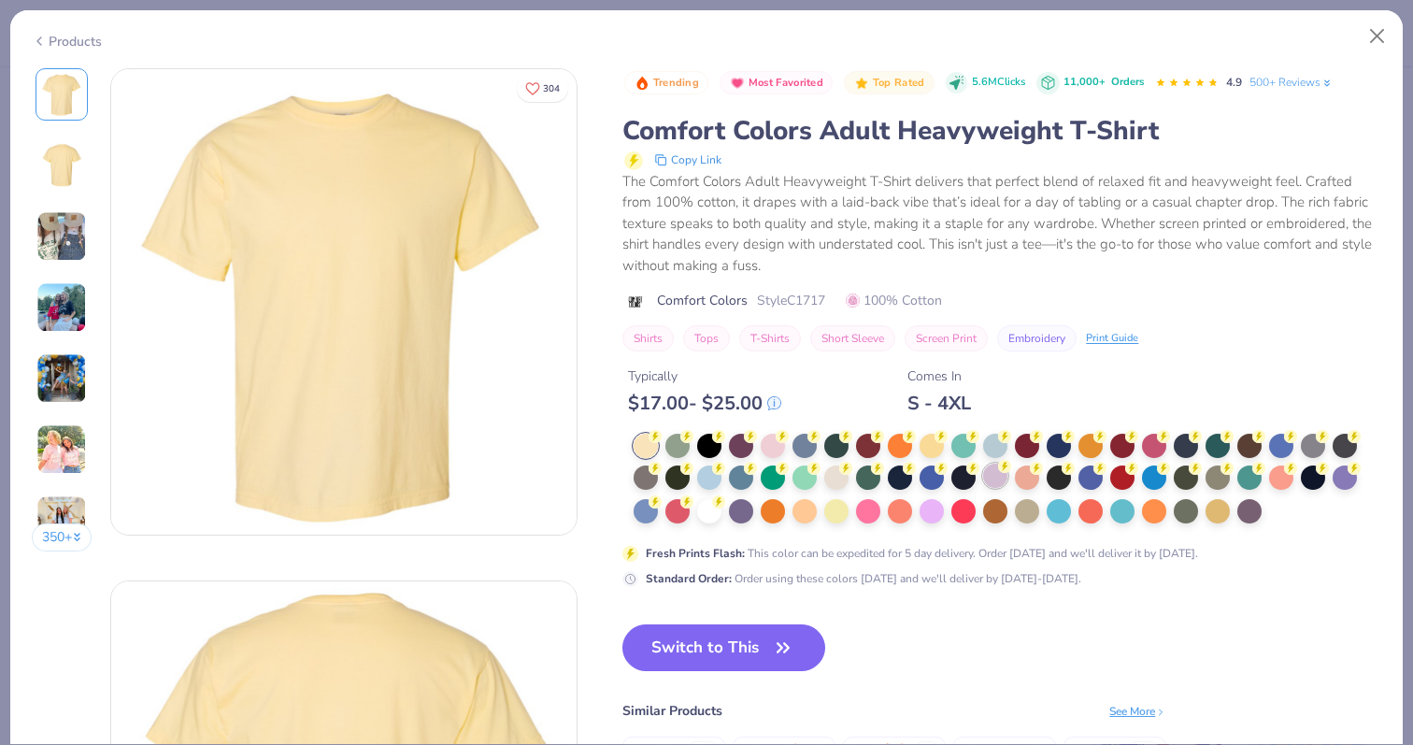
click at [997, 482] on div at bounding box center [995, 476] width 24 height 24
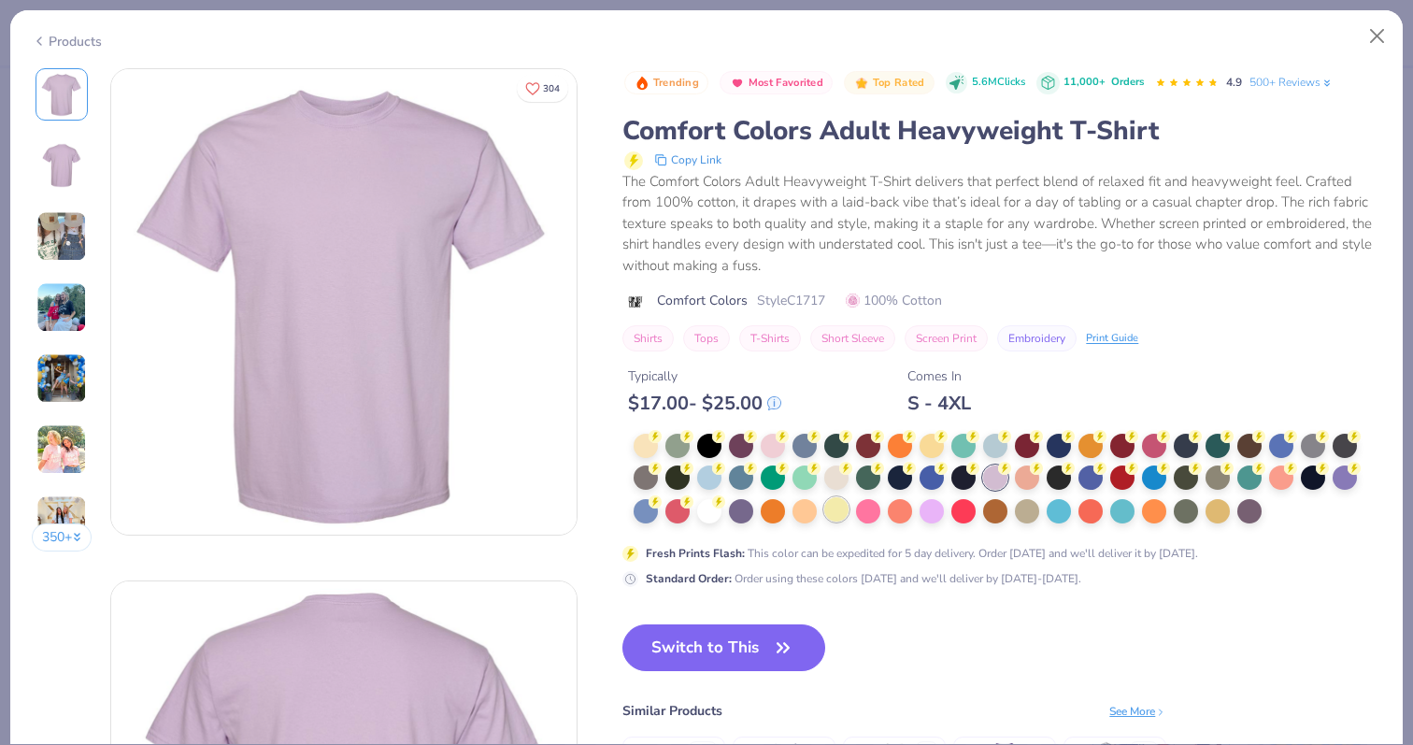
click at [836, 509] on div at bounding box center [836, 509] width 24 height 24
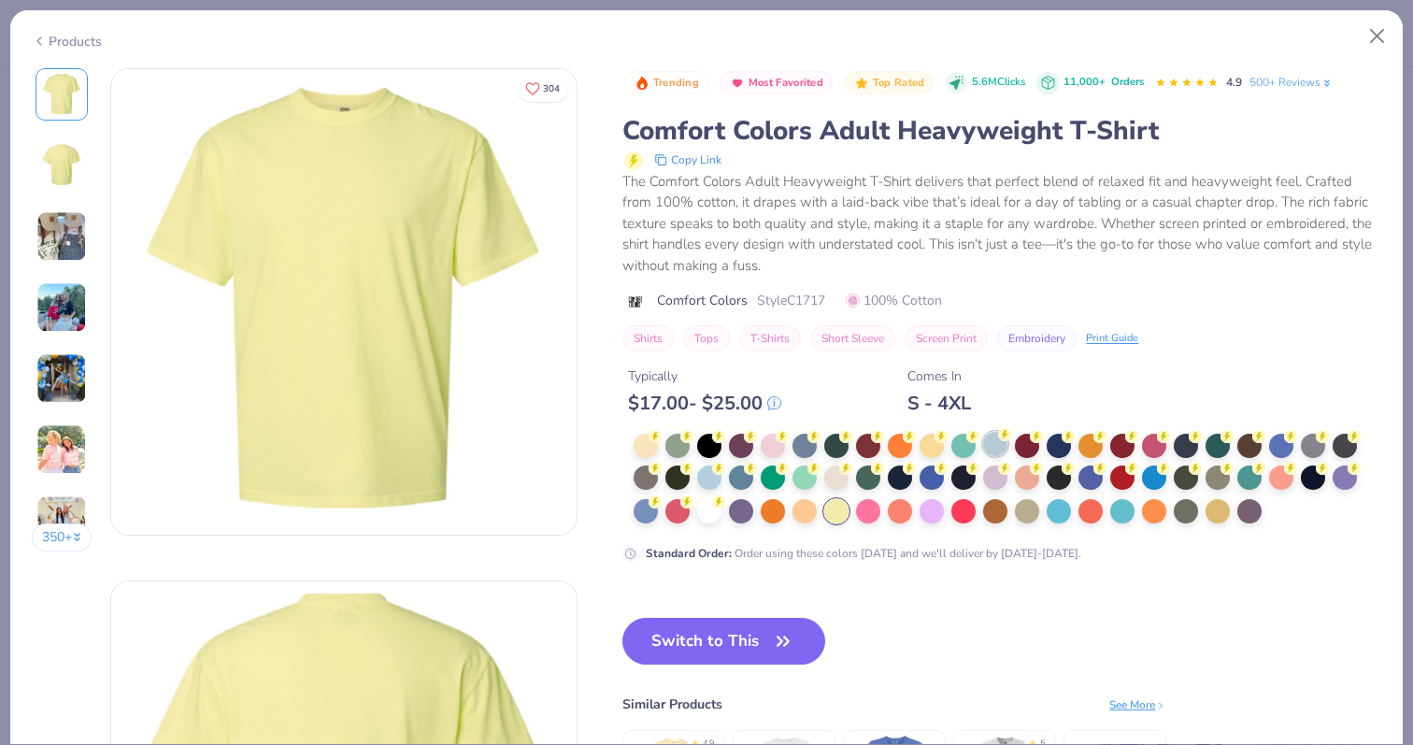
click at [992, 446] on div at bounding box center [995, 444] width 24 height 24
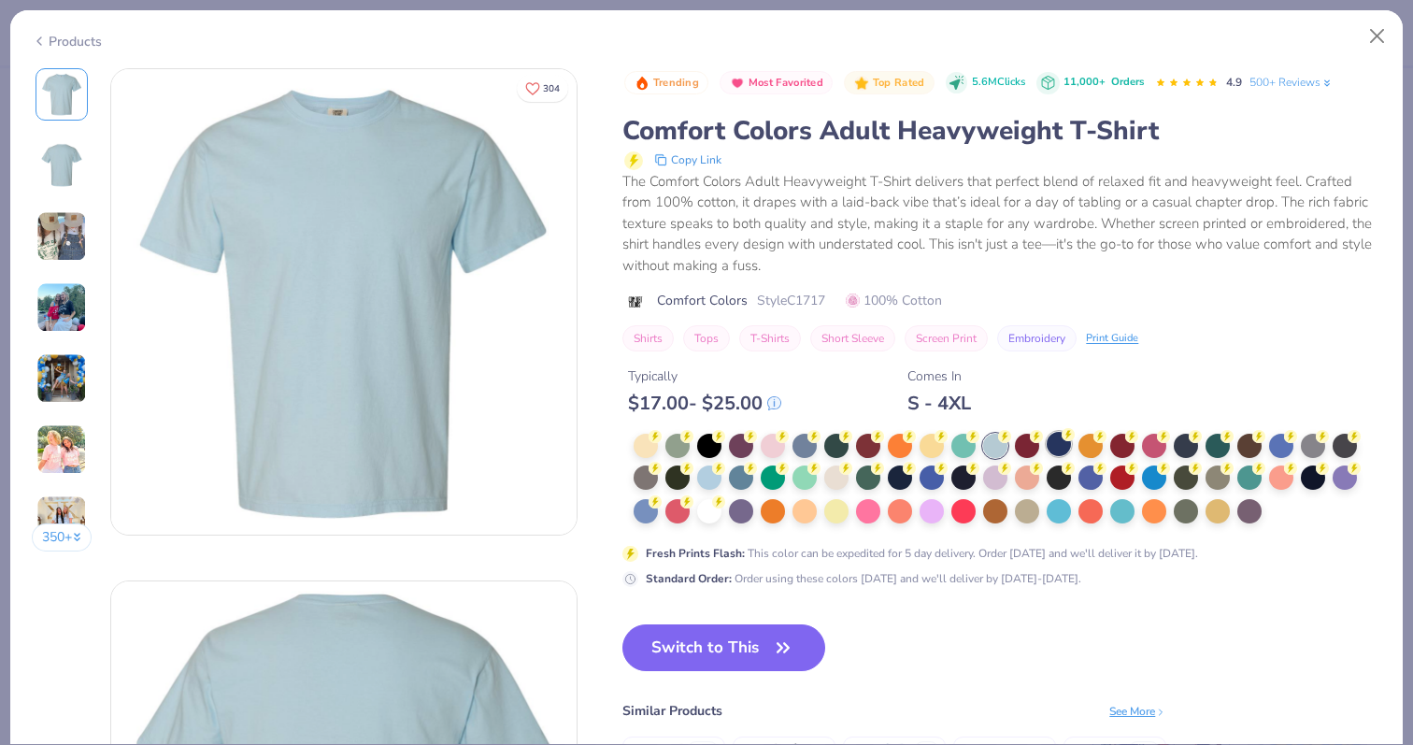
click at [1047, 441] on div at bounding box center [1059, 444] width 24 height 24
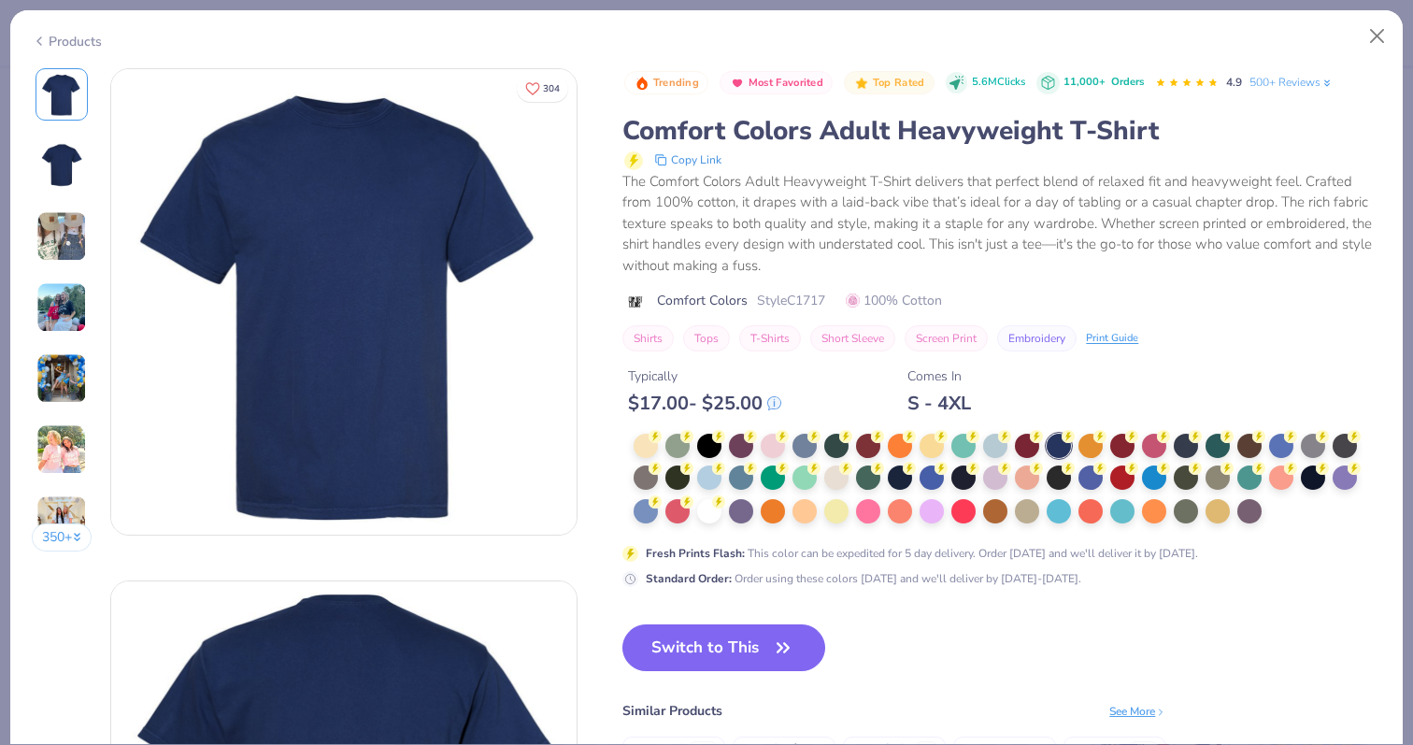
click at [1098, 459] on div at bounding box center [1002, 480] width 736 height 92
click at [1230, 515] on div at bounding box center [1218, 509] width 24 height 24
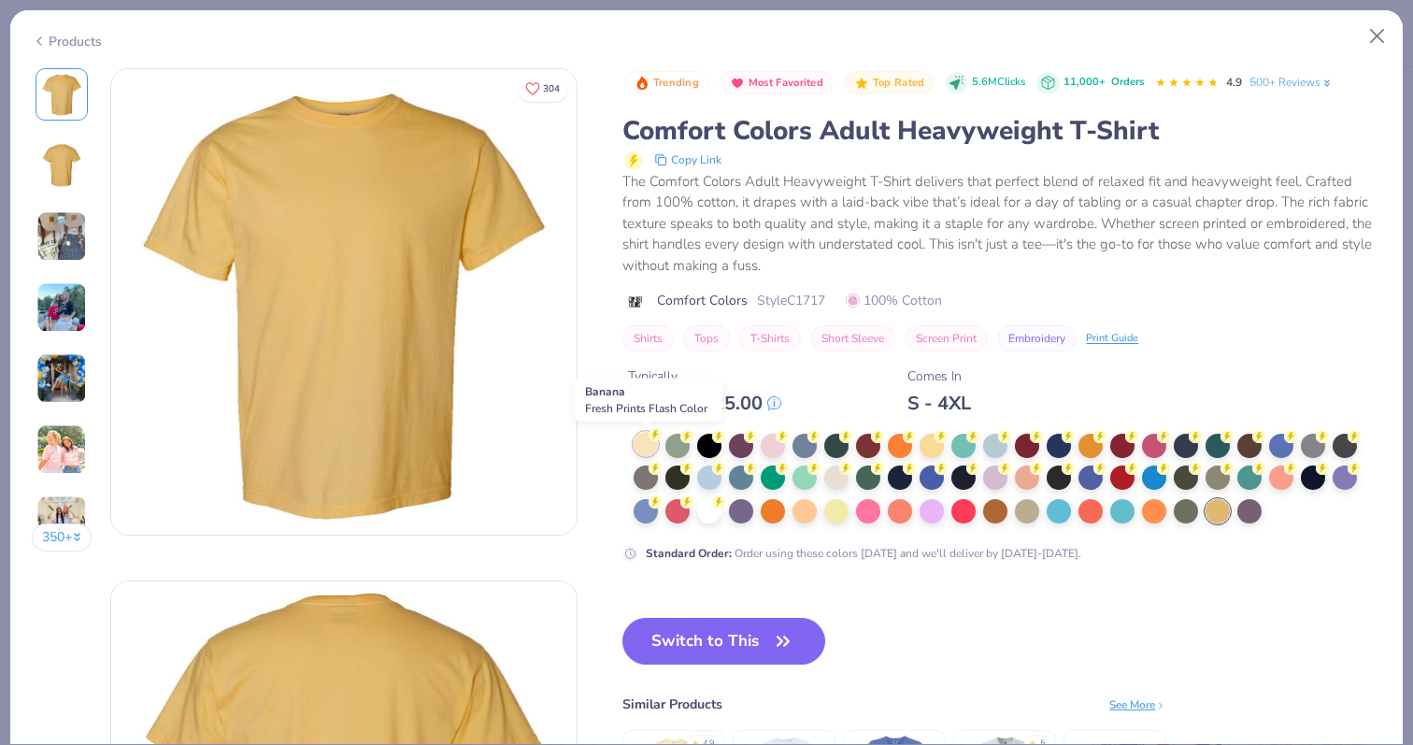
click at [640, 450] on div at bounding box center [646, 444] width 24 height 24
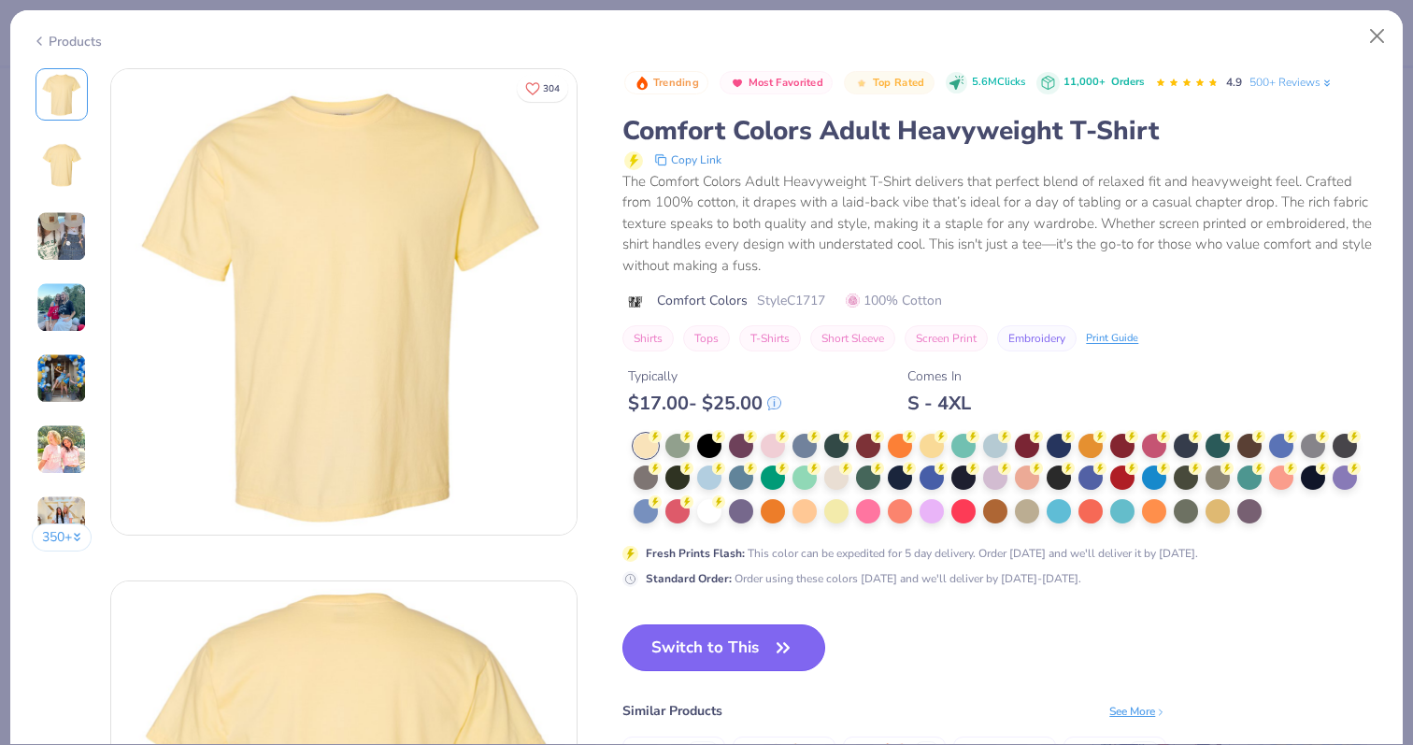
click at [711, 650] on button "Switch to This" at bounding box center [723, 647] width 203 height 47
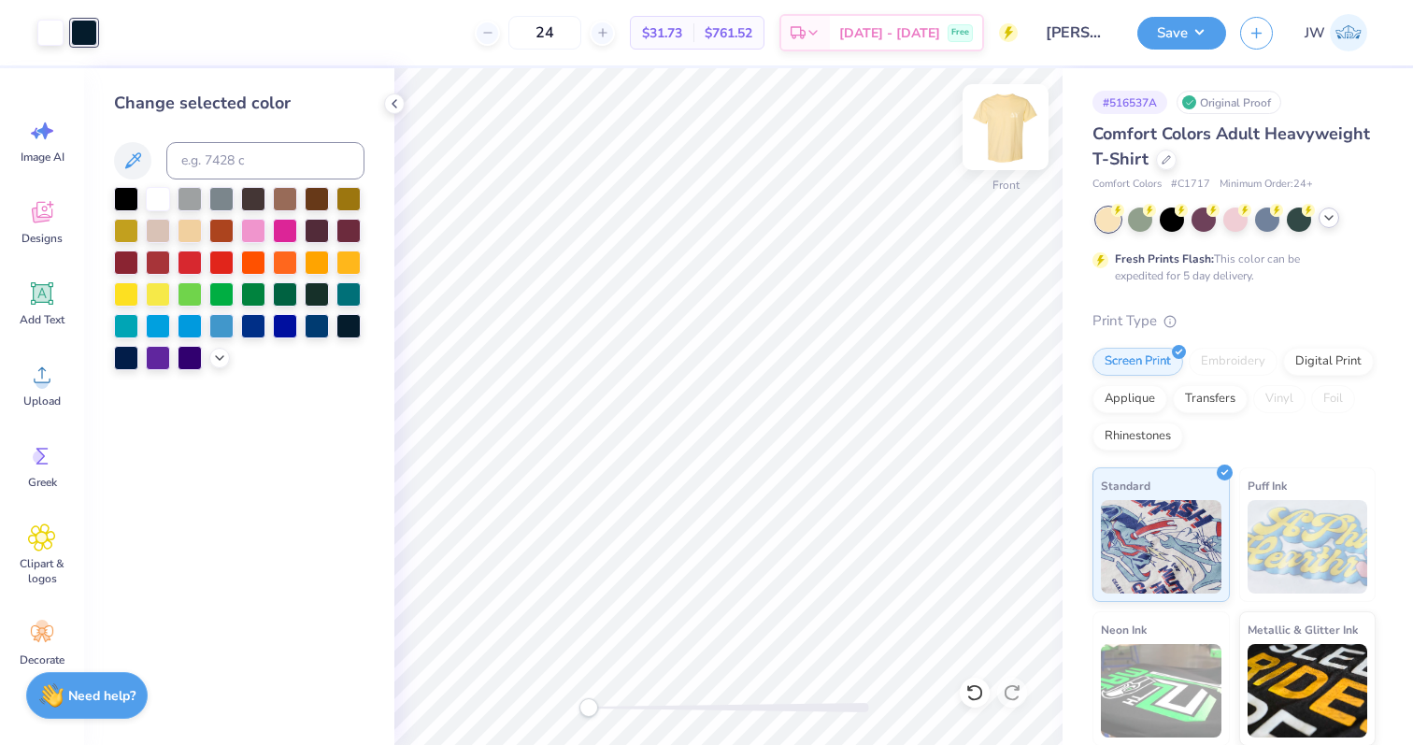
click at [1007, 114] on img at bounding box center [1005, 127] width 75 height 75
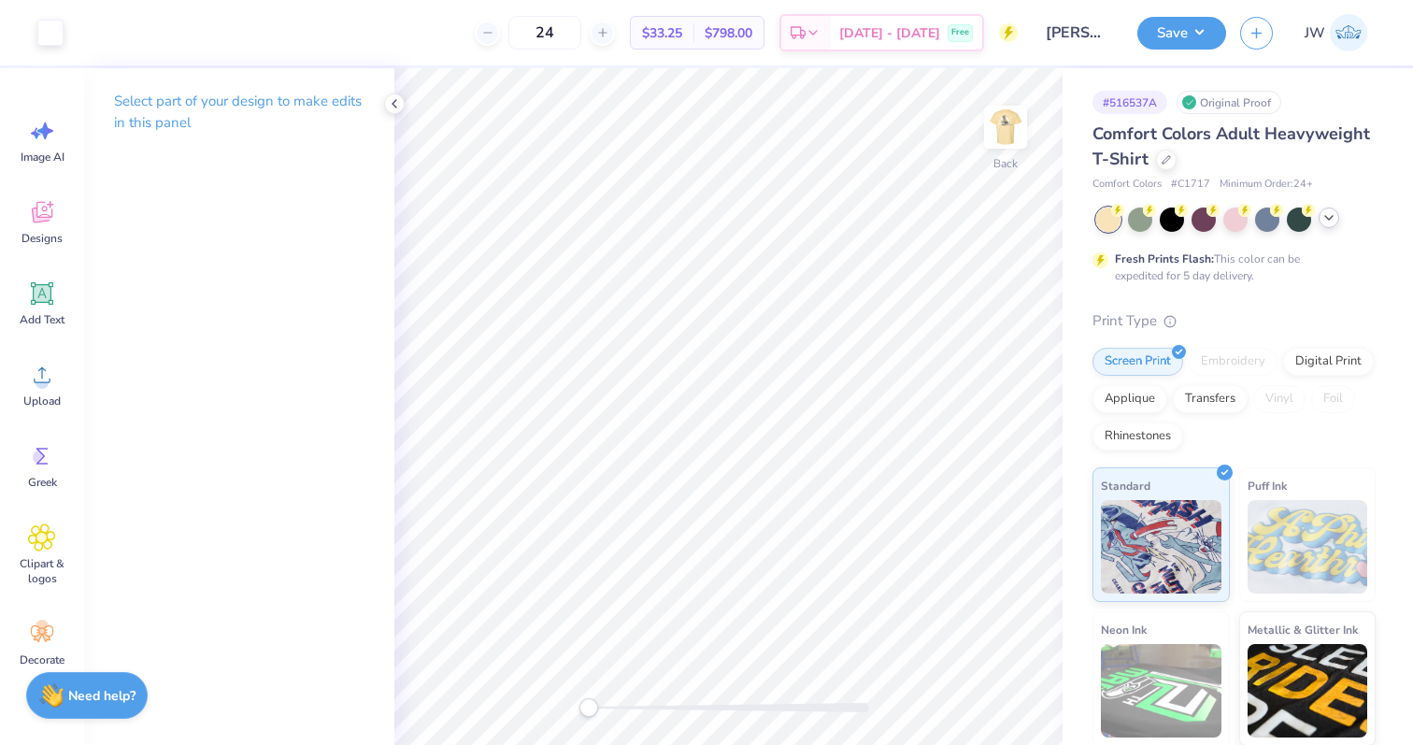
click at [1007, 114] on img at bounding box center [1005, 126] width 37 height 37
click at [97, 39] on div at bounding box center [84, 31] width 26 height 26
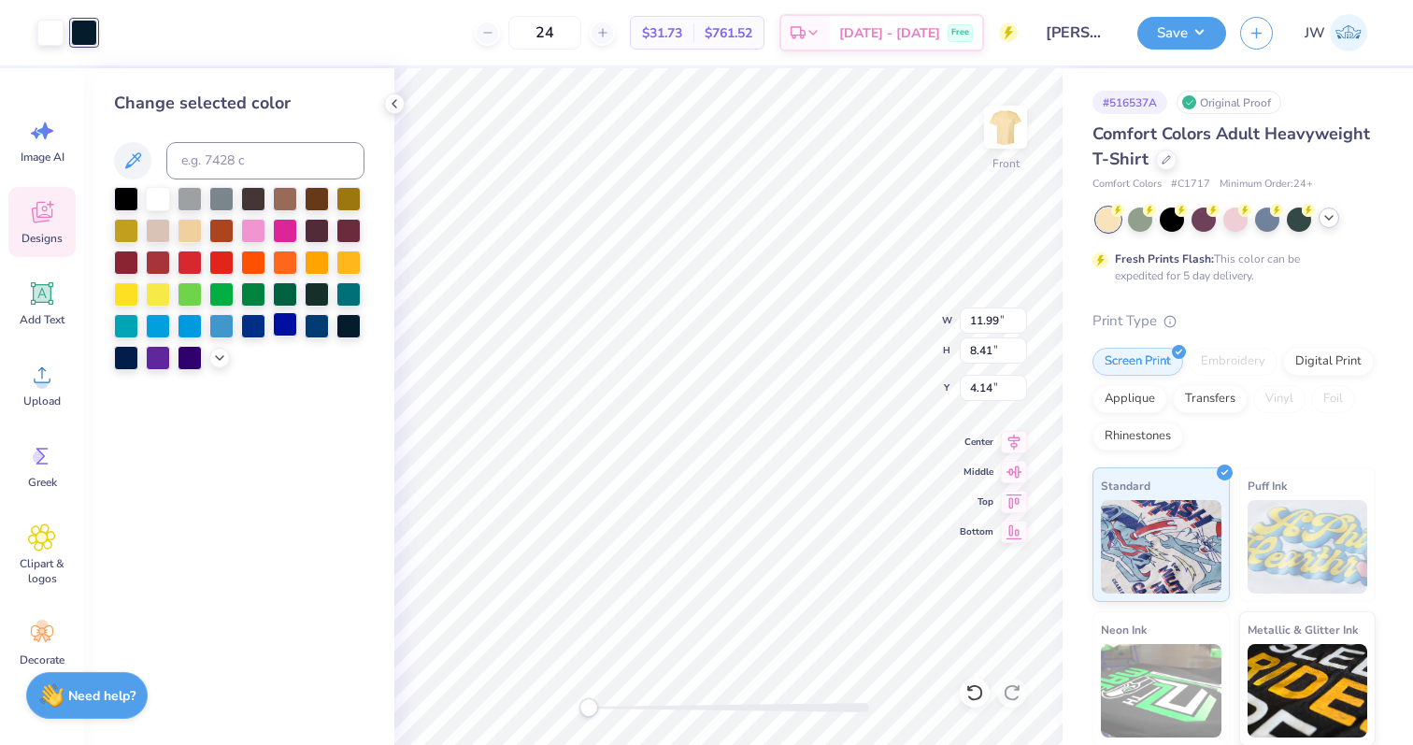
click at [290, 329] on div at bounding box center [285, 324] width 24 height 24
click at [218, 327] on div at bounding box center [221, 324] width 24 height 24
click at [300, 224] on div at bounding box center [239, 278] width 250 height 183
click at [311, 233] on div at bounding box center [317, 229] width 24 height 24
drag, startPoint x: 65, startPoint y: 48, endPoint x: 46, endPoint y: 28, distance: 27.8
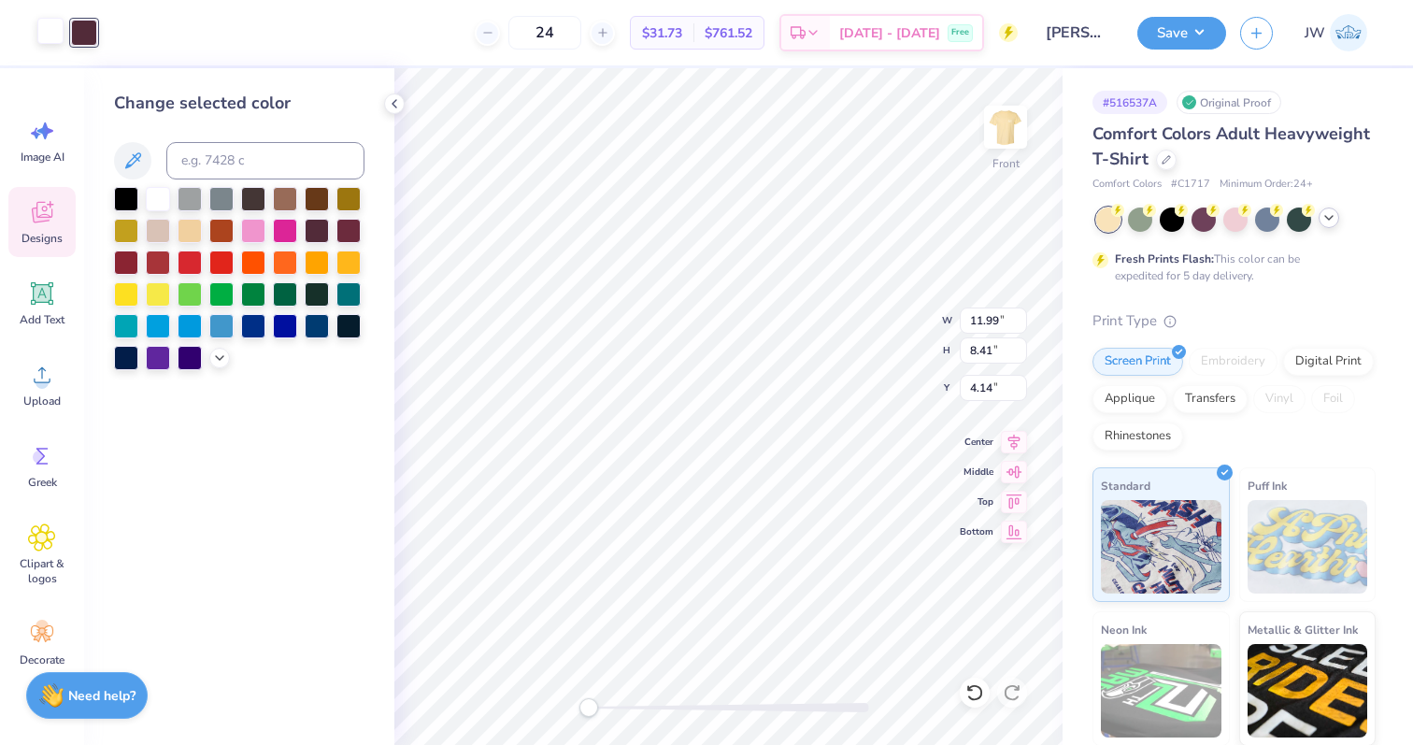
click at [46, 28] on div "Art colors" at bounding box center [48, 32] width 97 height 65
click at [46, 28] on div at bounding box center [50, 31] width 26 height 26
click at [52, 36] on div at bounding box center [50, 33] width 26 height 26
click at [195, 211] on div at bounding box center [239, 278] width 250 height 183
click at [195, 201] on div at bounding box center [190, 197] width 24 height 24
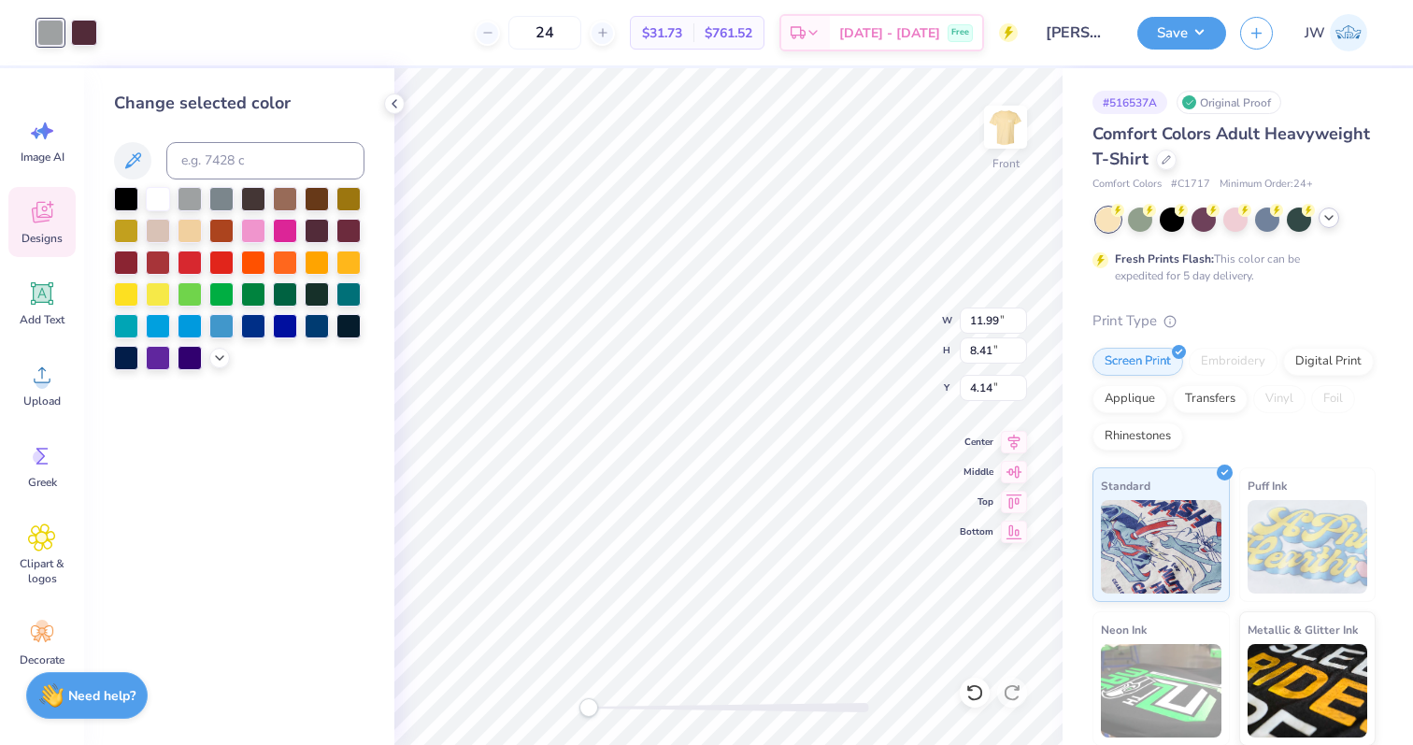
click at [1325, 216] on polyline at bounding box center [1328, 218] width 7 height 4
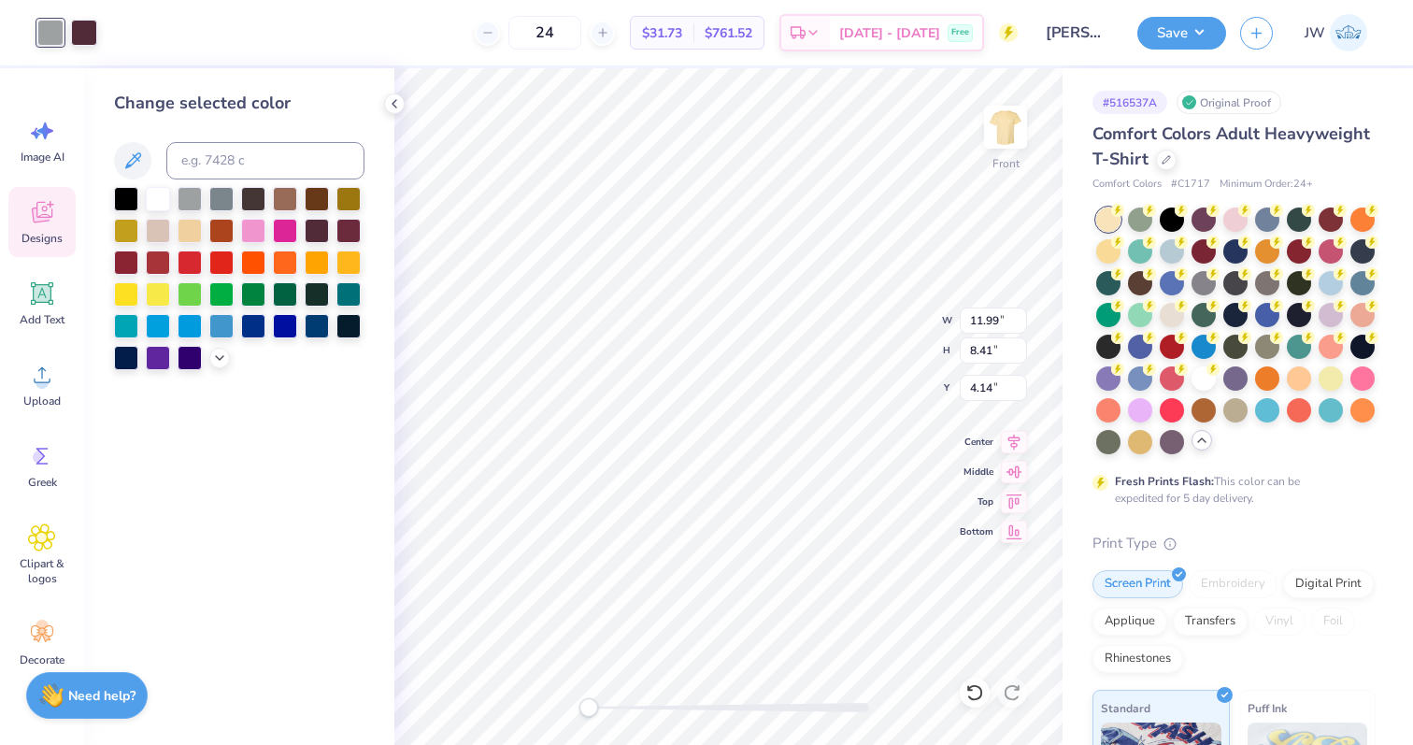
click at [1204, 104] on div "Original Proof" at bounding box center [1229, 102] width 105 height 23
click at [1166, 164] on div at bounding box center [1166, 158] width 21 height 21
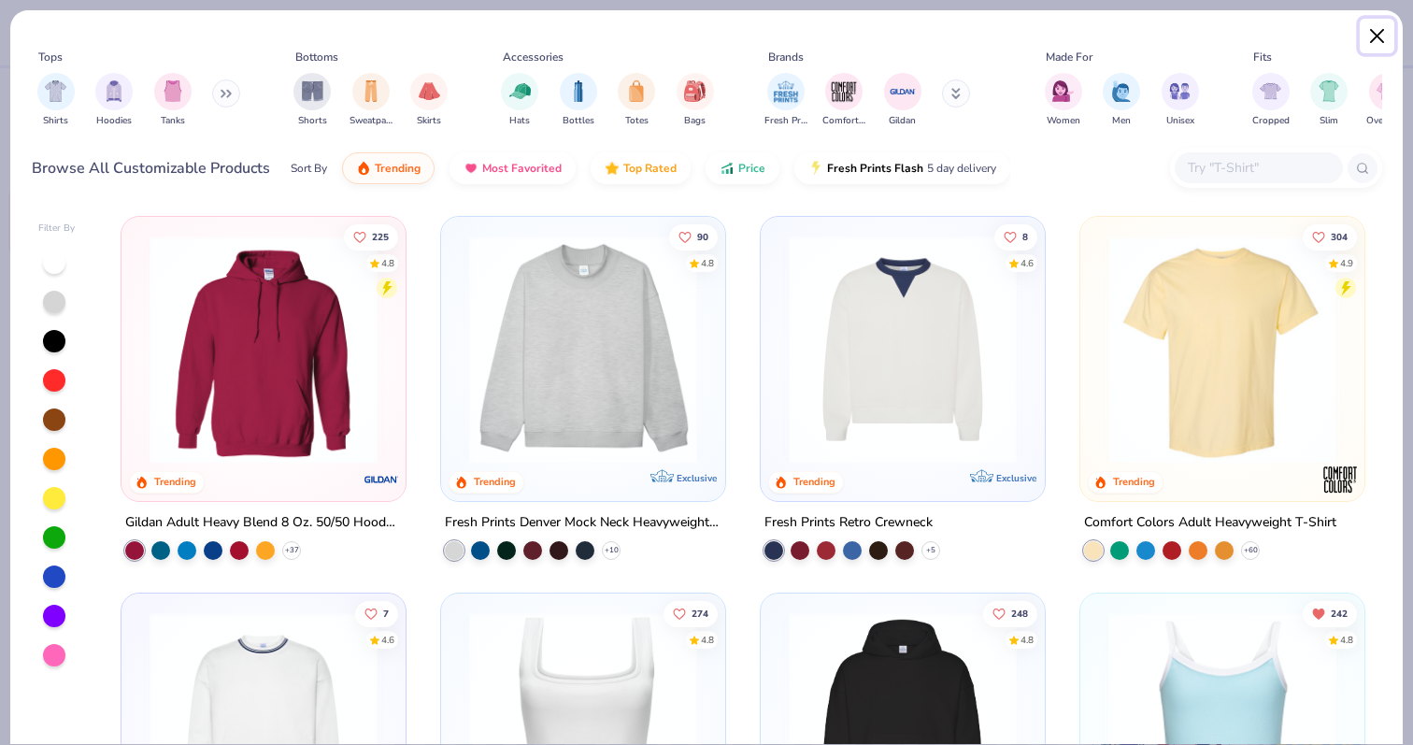
click at [1378, 27] on button "Close" at bounding box center [1378, 37] width 36 height 36
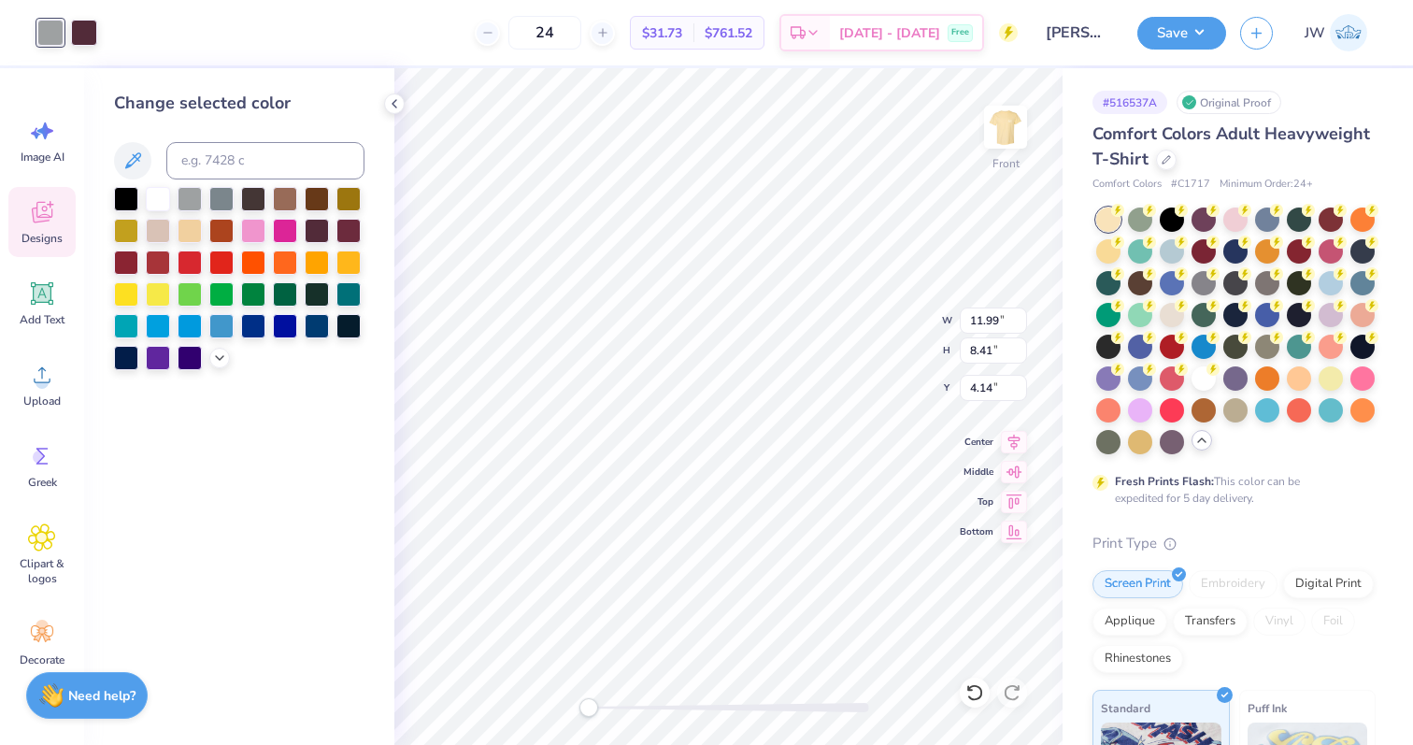
click at [1216, 102] on div "Original Proof" at bounding box center [1229, 102] width 105 height 23
click at [993, 146] on img at bounding box center [1005, 127] width 75 height 75
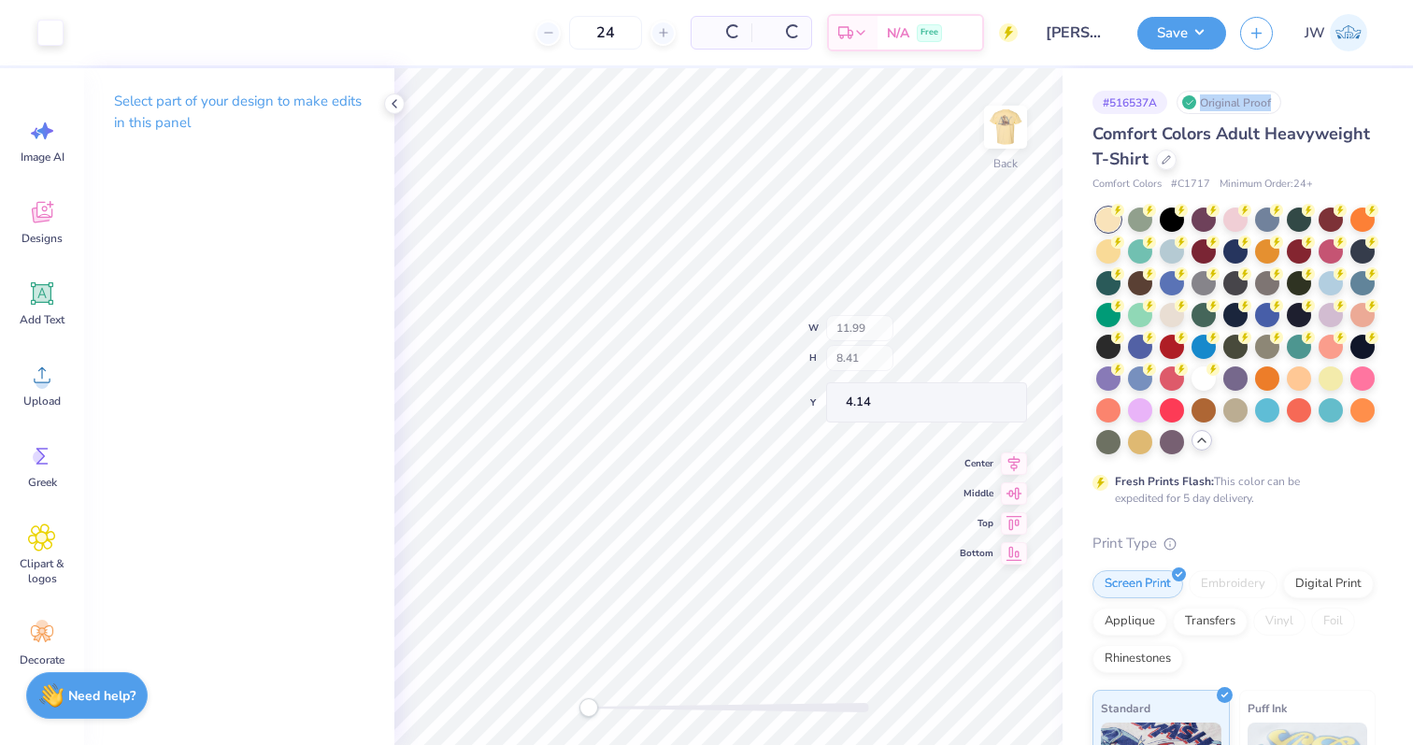
click at [993, 146] on div at bounding box center [1005, 127] width 43 height 43
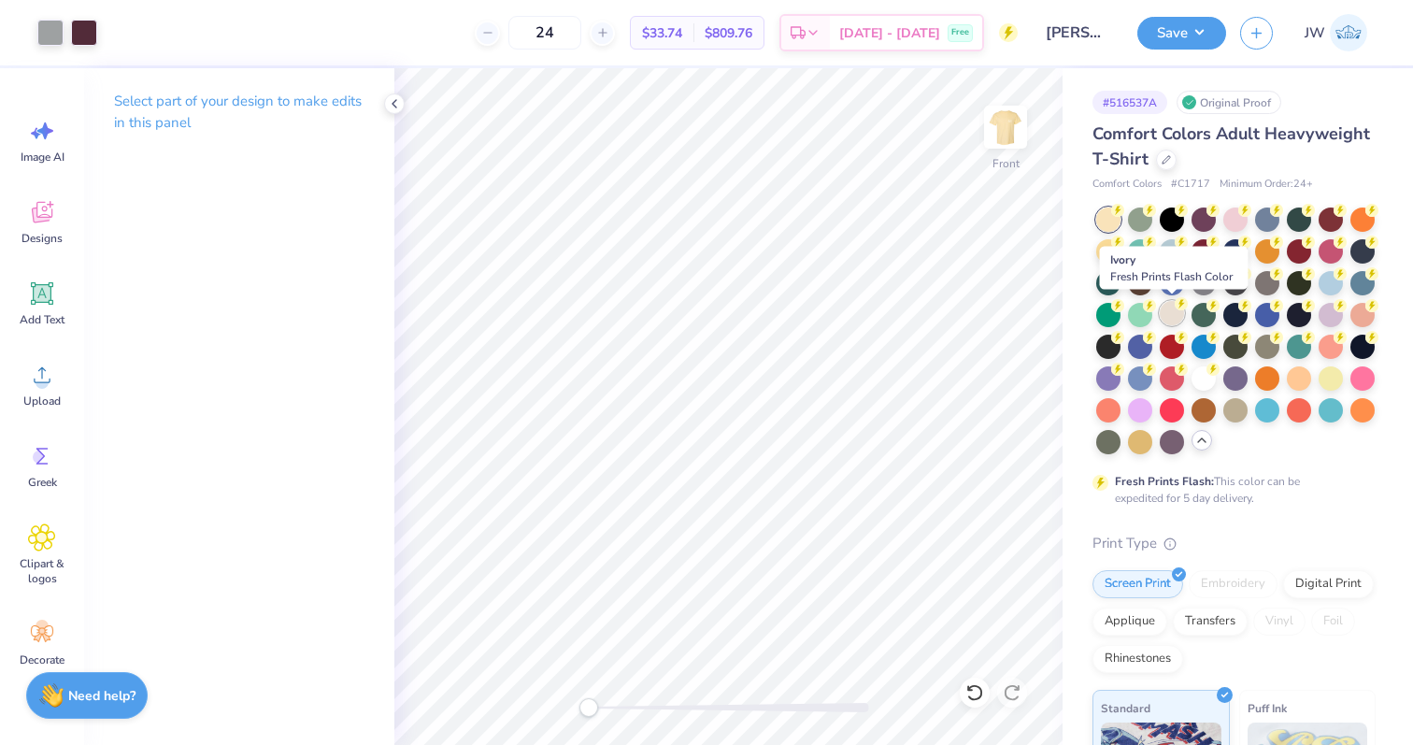
click at [1173, 314] on div at bounding box center [1172, 313] width 24 height 24
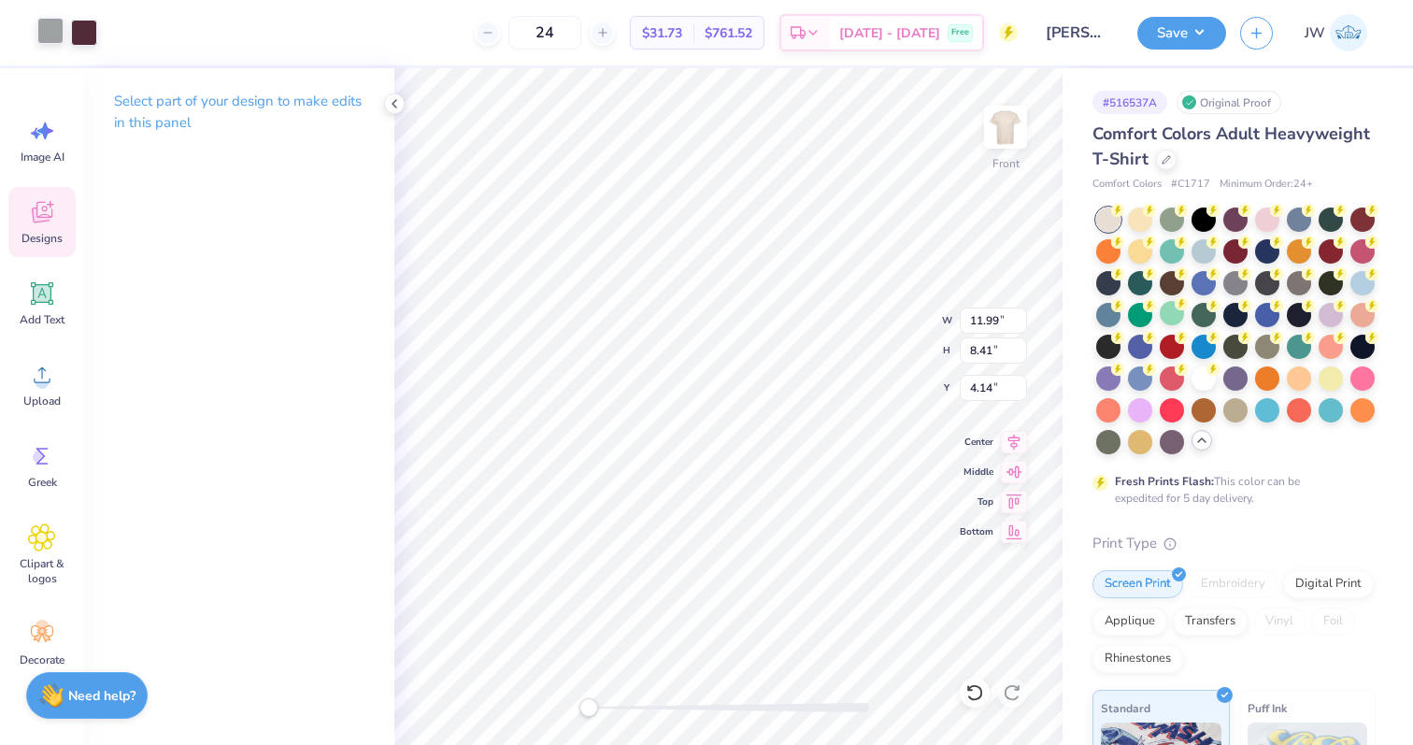
click at [62, 35] on div at bounding box center [50, 31] width 26 height 26
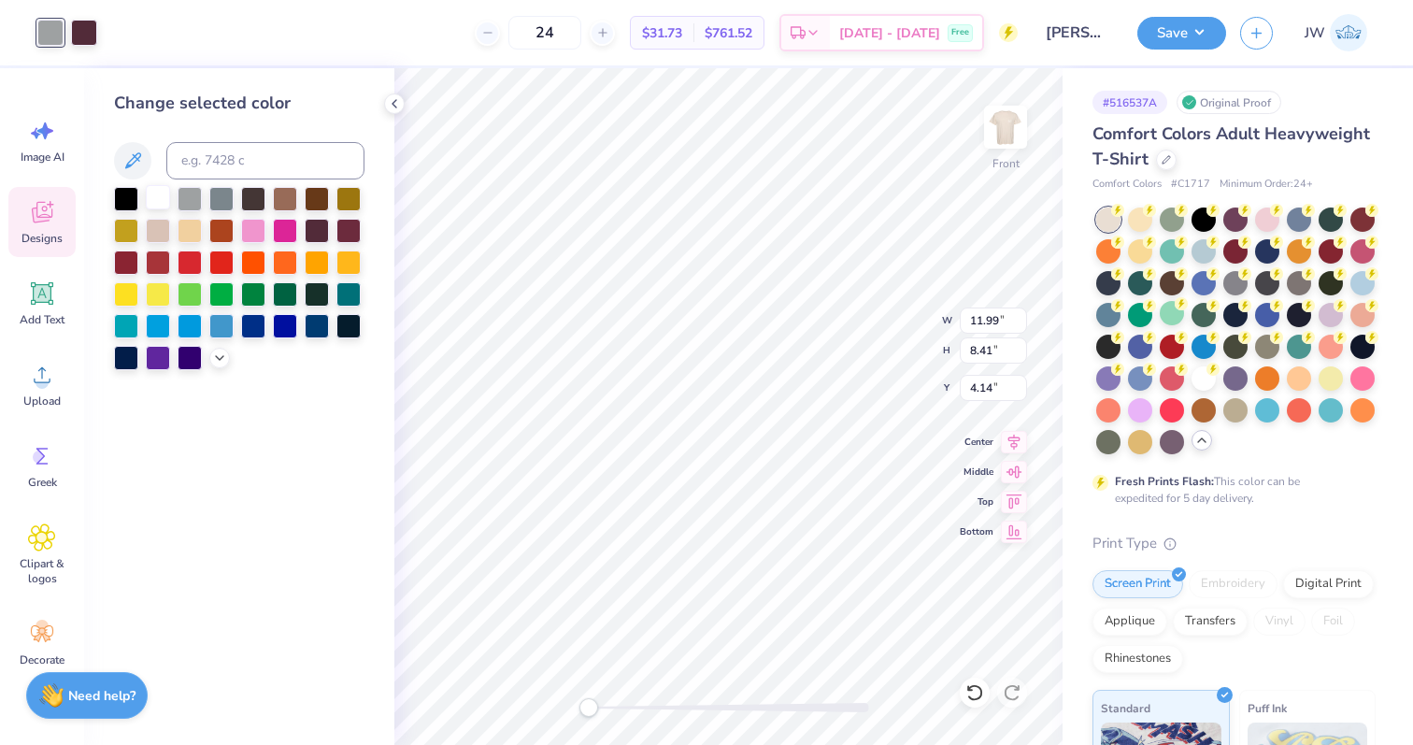
click at [150, 205] on div at bounding box center [158, 197] width 24 height 24
click at [79, 39] on div at bounding box center [84, 31] width 26 height 26
click at [293, 331] on div at bounding box center [285, 324] width 24 height 24
click at [323, 294] on div at bounding box center [317, 292] width 24 height 24
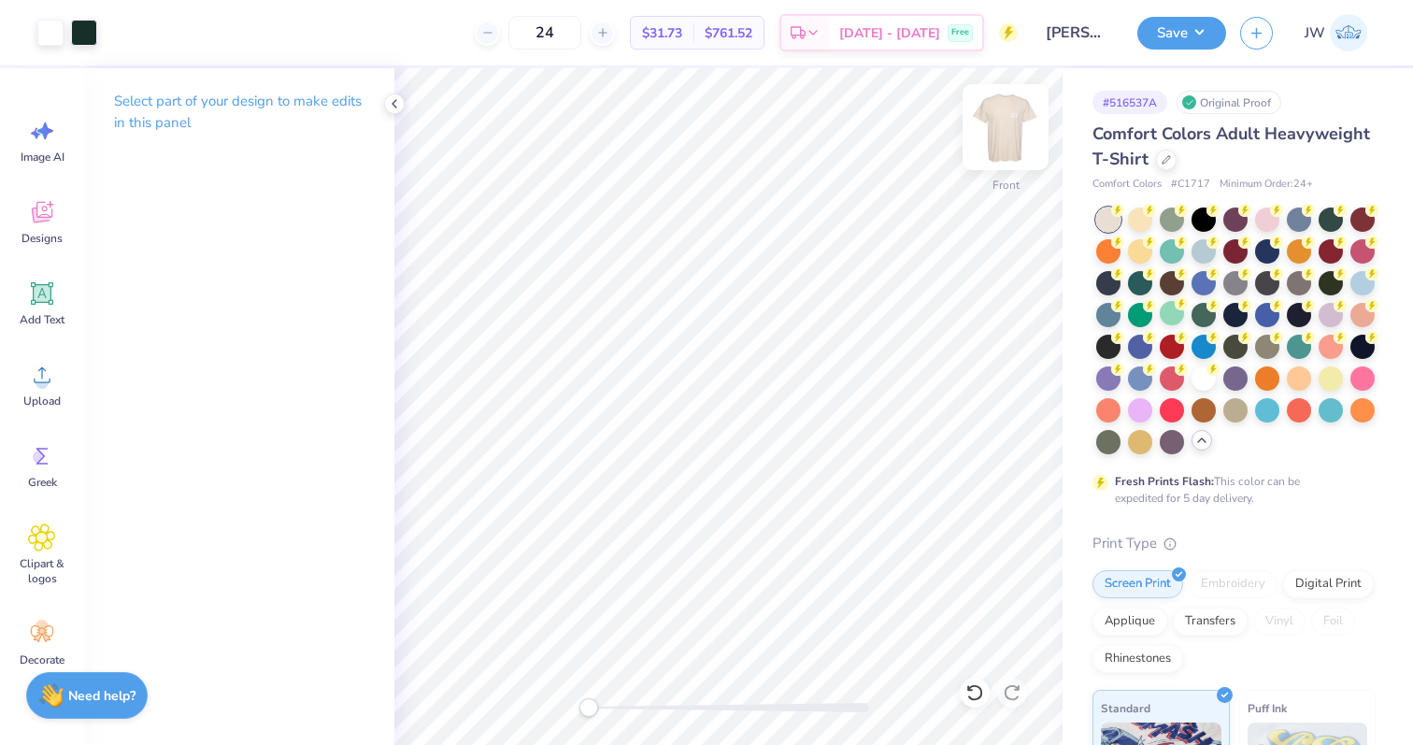
click at [1013, 119] on img at bounding box center [1005, 127] width 75 height 75
click at [1013, 119] on img at bounding box center [1005, 126] width 37 height 37
click at [1265, 201] on div "Comfort Colors Adult Heavyweight T-Shirt Comfort Colors # C1717 Minimum Order: …" at bounding box center [1234, 616] width 283 height 991
click at [1266, 217] on div at bounding box center [1267, 218] width 24 height 24
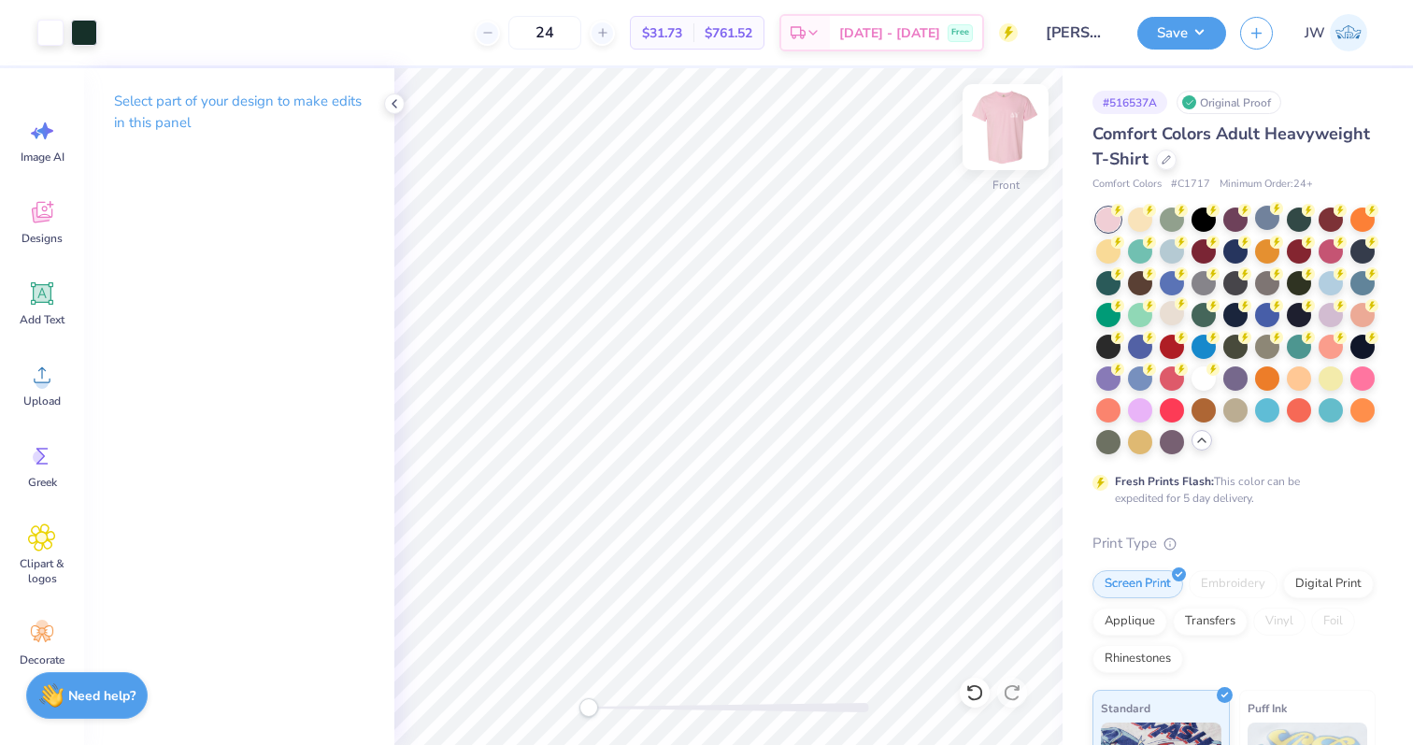
click at [989, 111] on img at bounding box center [1005, 127] width 75 height 75
